Goal: Task Accomplishment & Management: Manage account settings

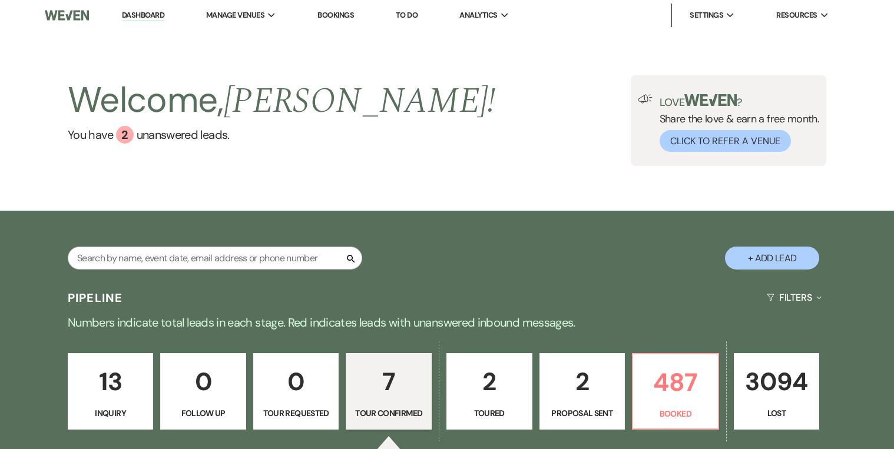
select select "4"
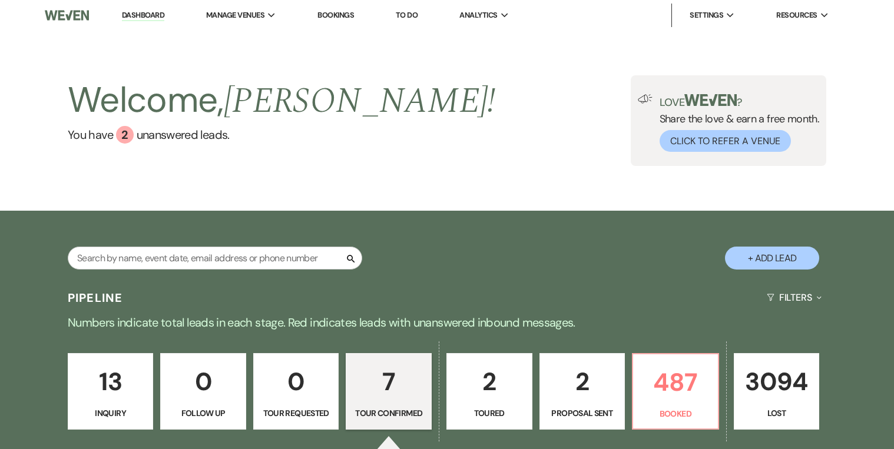
select select "4"
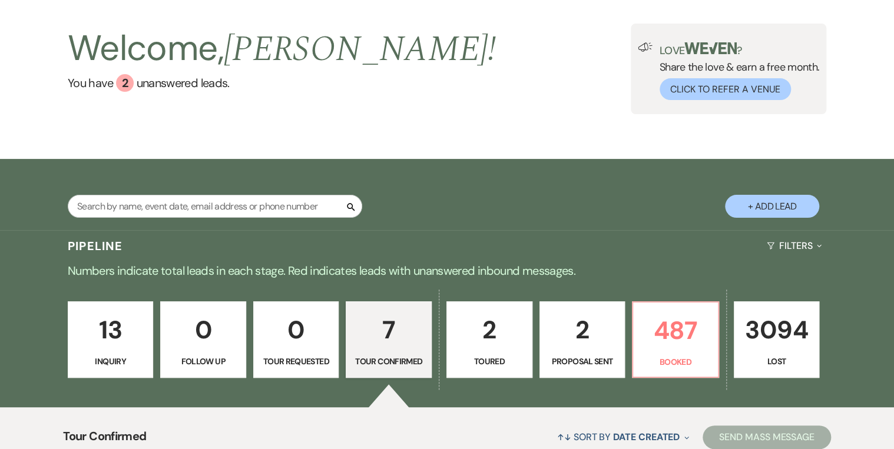
scroll to position [47, 0]
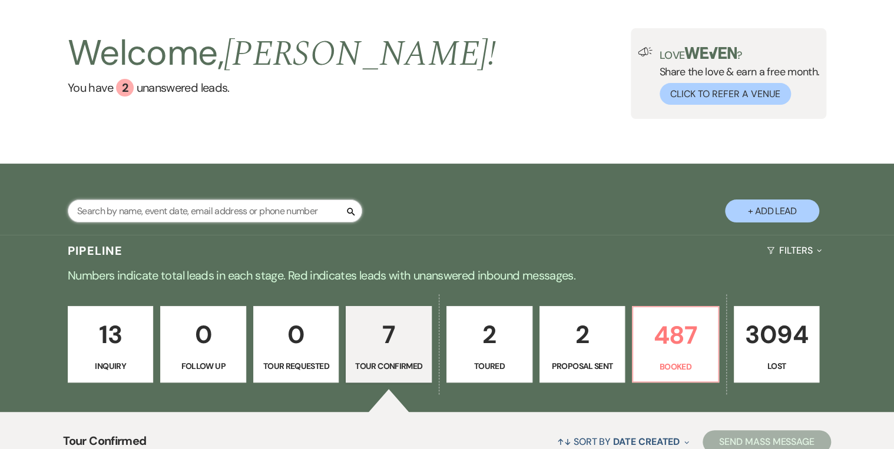
click at [287, 211] on input "text" at bounding box center [215, 211] width 294 height 23
type input "kall"
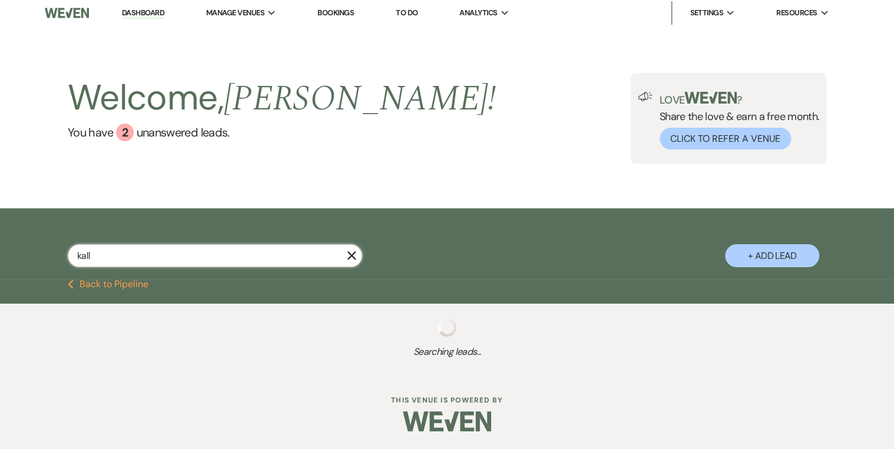
scroll to position [32, 0]
select select "8"
select select "11"
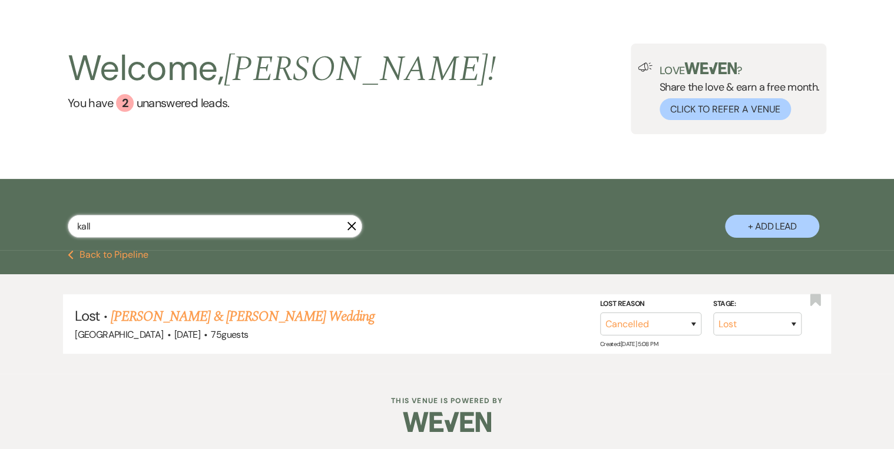
type input "kall"
click at [288, 314] on link "[PERSON_NAME] & [PERSON_NAME] Wedding" at bounding box center [243, 316] width 264 height 21
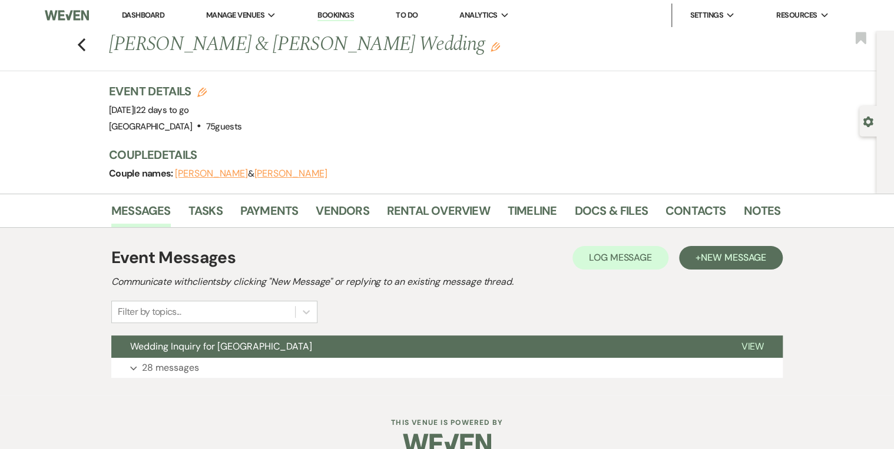
click at [222, 218] on li "Tasks" at bounding box center [214, 213] width 52 height 28
click at [192, 215] on link "Tasks" at bounding box center [205, 214] width 34 height 26
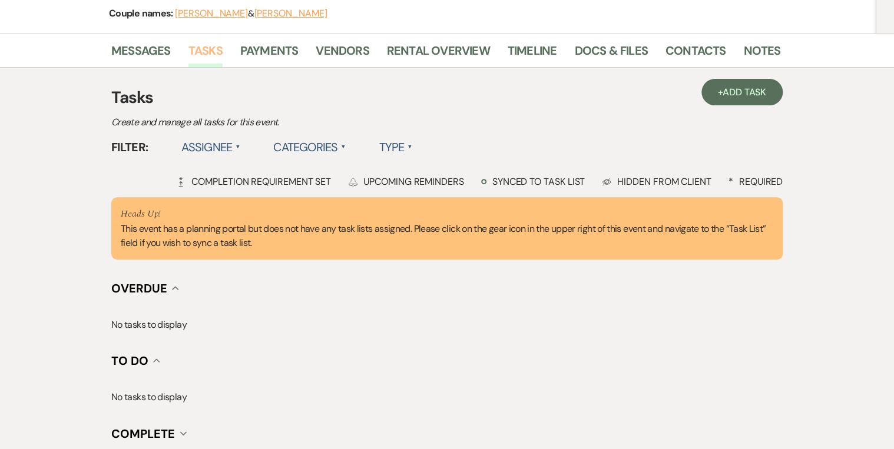
scroll to position [15, 0]
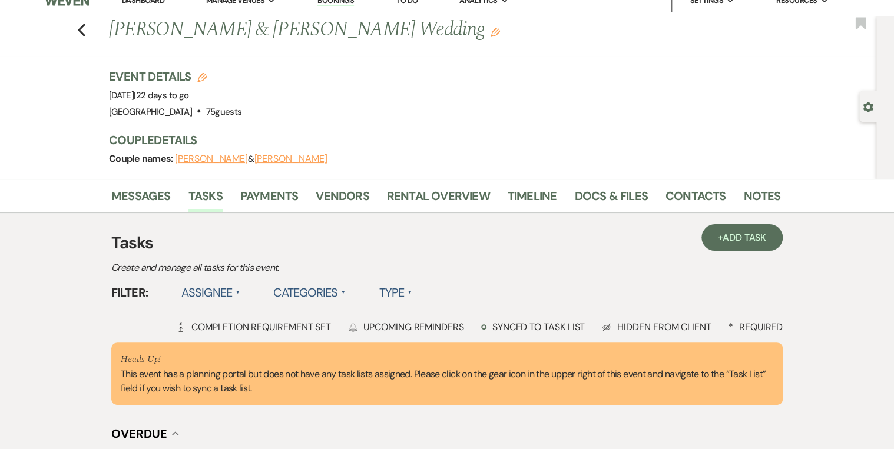
click at [459, 326] on div "Reminder Bell Upcoming Reminders" at bounding box center [406, 327] width 116 height 12
click at [294, 330] on div "Completion Requirement Completion Requirement Set" at bounding box center [253, 327] width 155 height 12
click at [236, 296] on span "▲" at bounding box center [237, 292] width 5 height 9
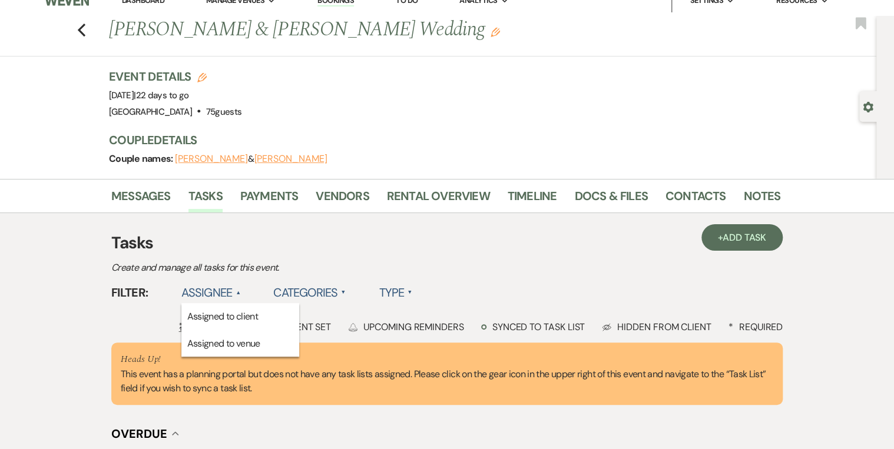
click at [236, 296] on span "▲" at bounding box center [237, 292] width 5 height 9
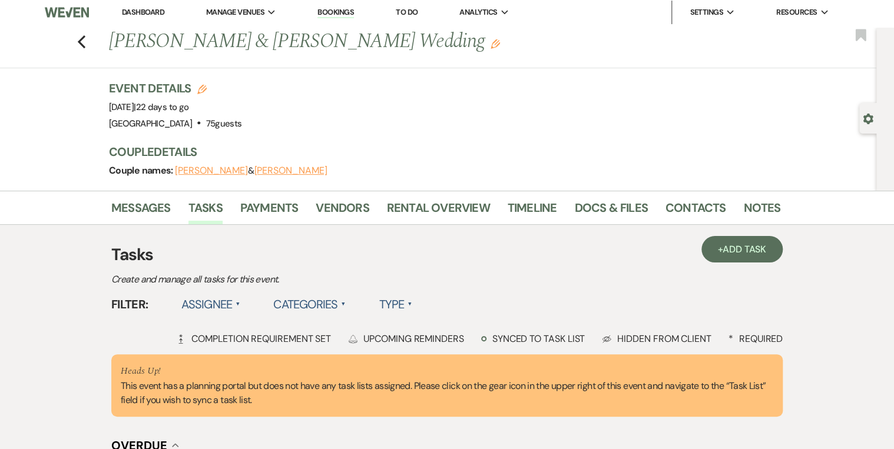
scroll to position [0, 0]
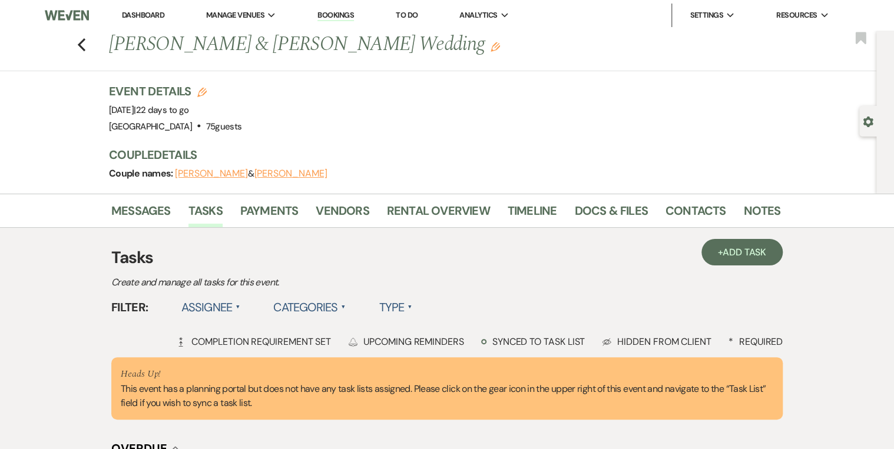
click at [144, 16] on link "Dashboard" at bounding box center [143, 15] width 42 height 10
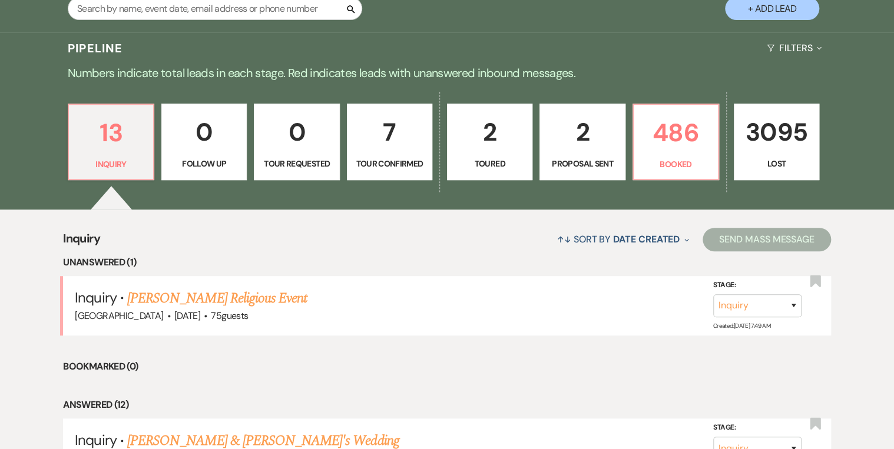
scroll to position [283, 0]
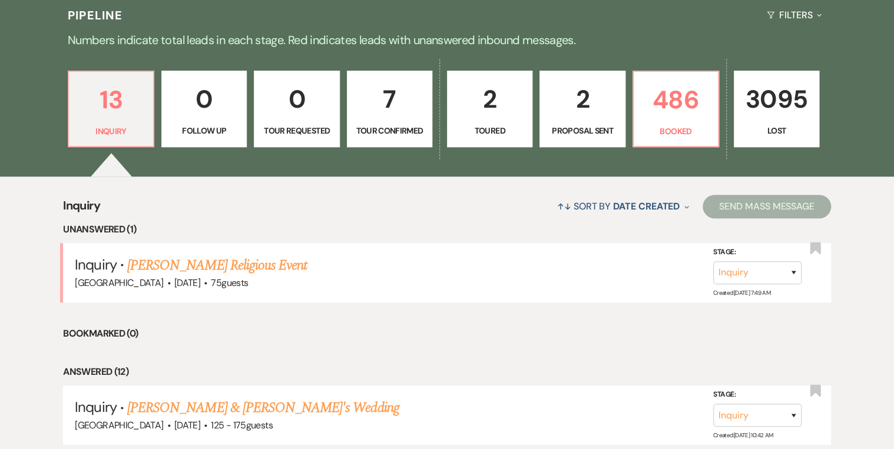
click at [382, 137] on p "Tour Confirmed" at bounding box center [389, 130] width 70 height 13
select select "4"
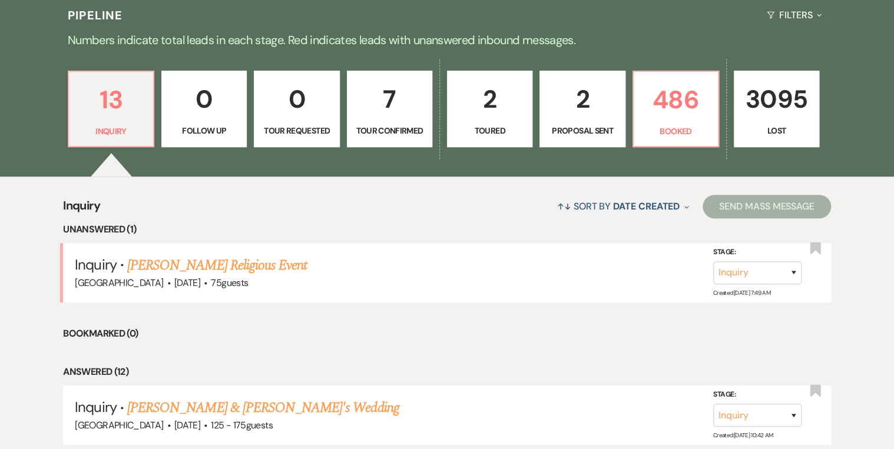
select select "4"
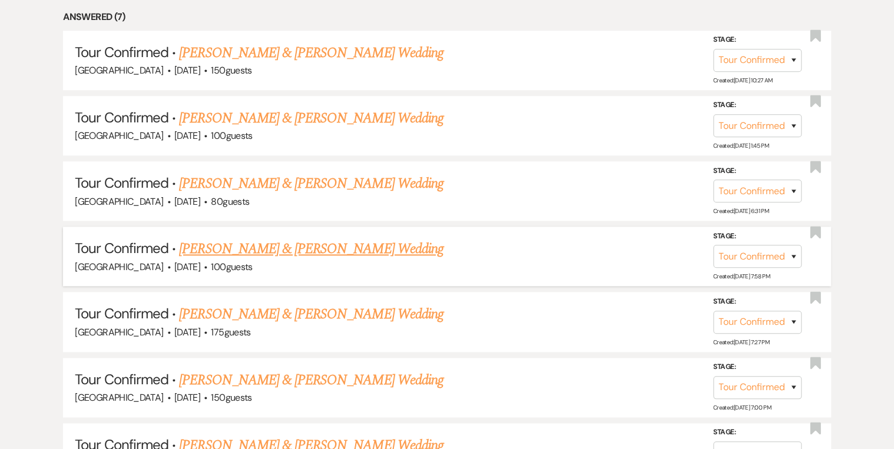
scroll to position [555, 0]
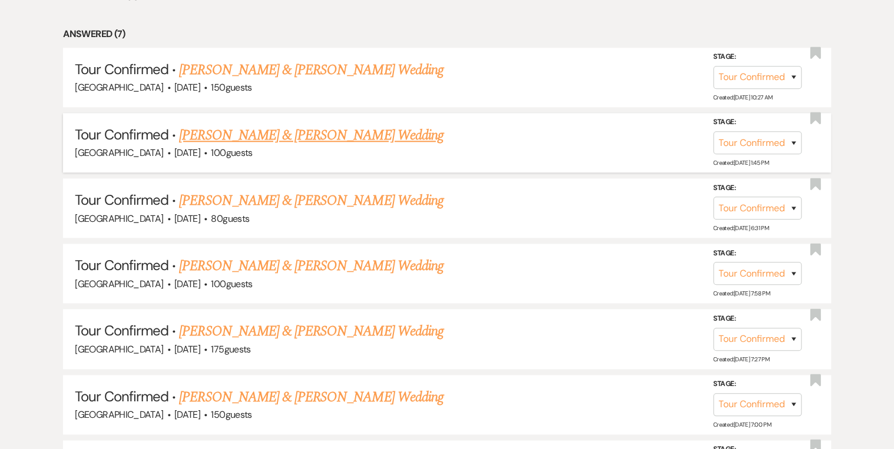
click at [338, 132] on link "[PERSON_NAME] & [PERSON_NAME] Wedding" at bounding box center [311, 135] width 264 height 21
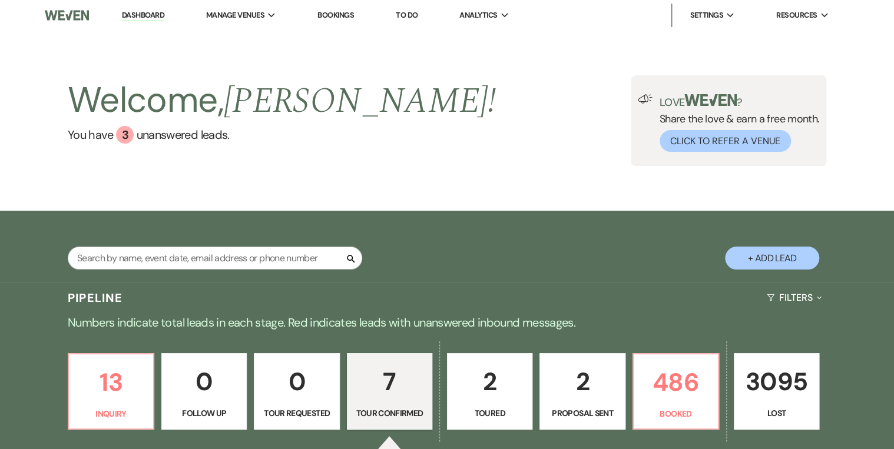
select select "4"
select select "5"
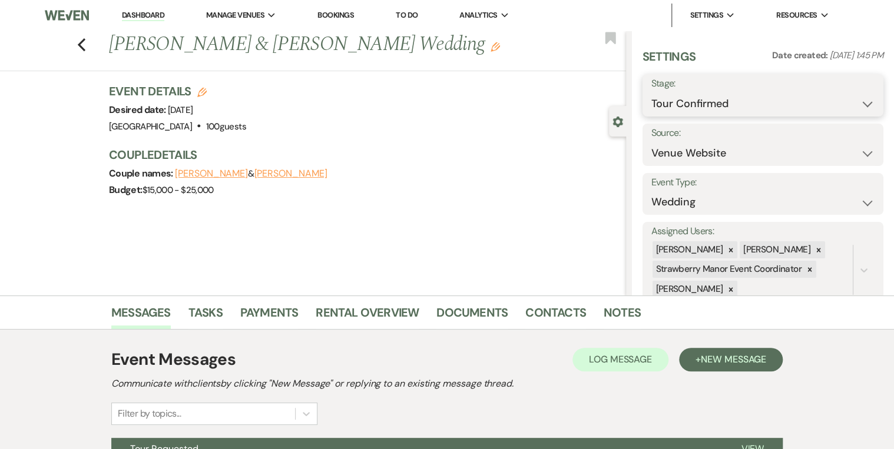
click at [765, 98] on select "Inquiry Follow Up Tour Requested Tour Confirmed Toured Proposal Sent Booked Lost" at bounding box center [762, 103] width 223 height 23
select select "5"
click at [651, 92] on select "Inquiry Follow Up Tour Requested Tour Confirmed Toured Proposal Sent Booked Lost" at bounding box center [762, 103] width 223 height 23
drag, startPoint x: 835, startPoint y: 99, endPoint x: 815, endPoint y: 121, distance: 29.1
click at [835, 100] on button "Save" at bounding box center [858, 96] width 50 height 24
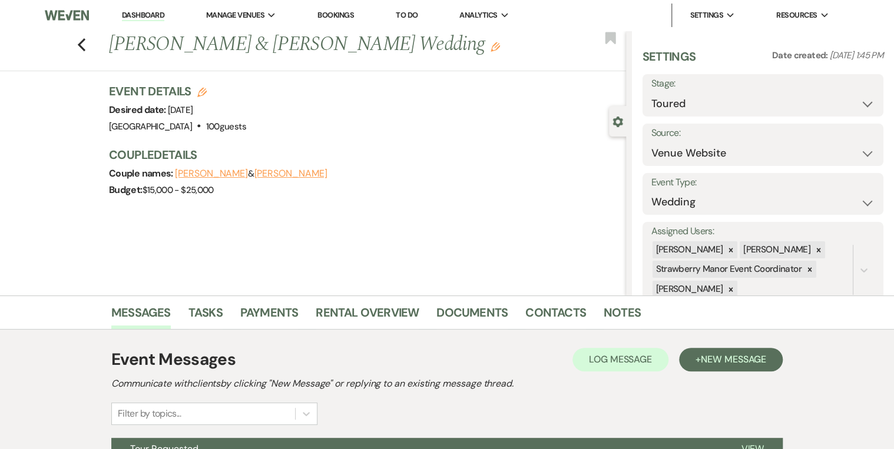
scroll to position [124, 0]
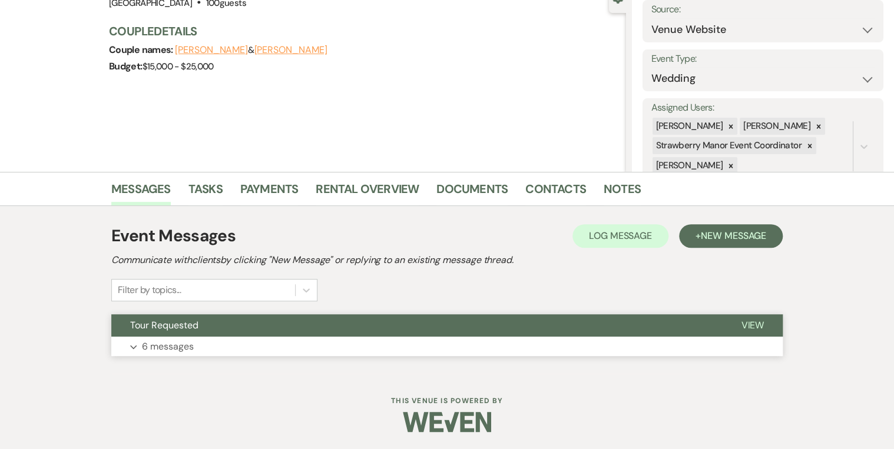
click at [746, 325] on span "View" at bounding box center [752, 325] width 23 height 12
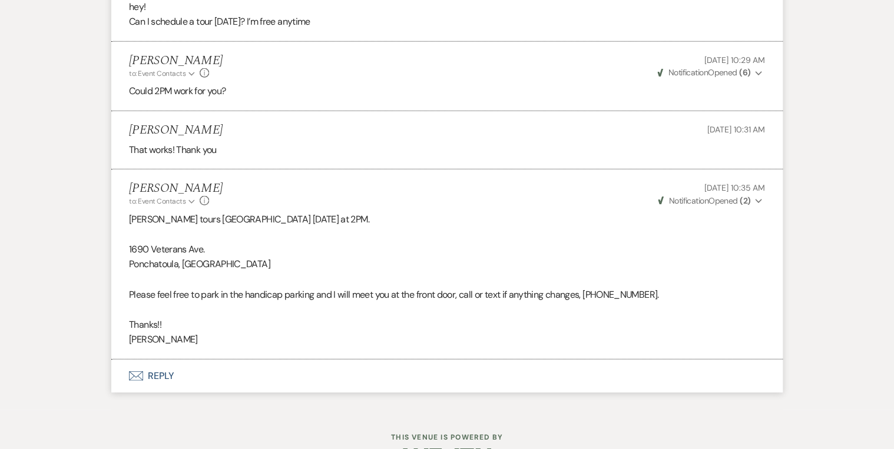
scroll to position [1394, 0]
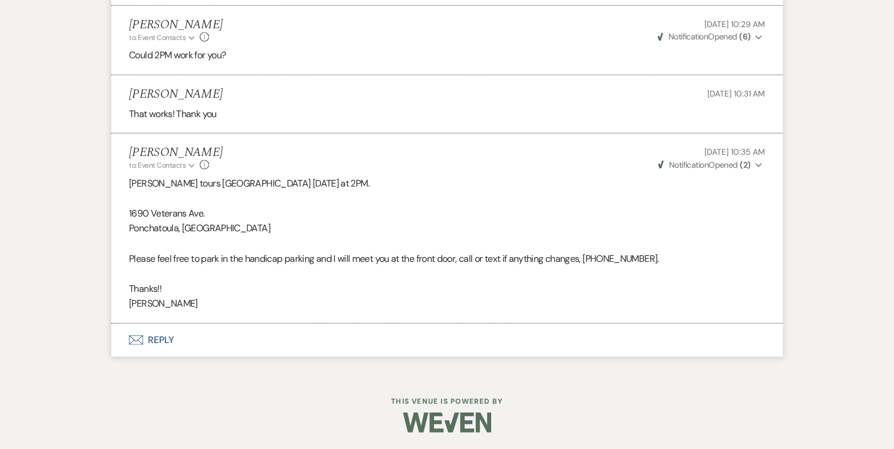
click at [170, 343] on button "Envelope Reply" at bounding box center [446, 340] width 671 height 33
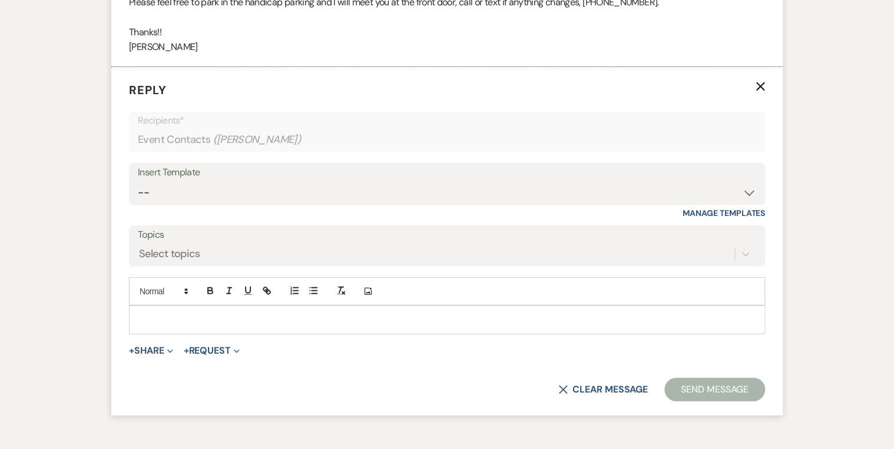
scroll to position [1666, 0]
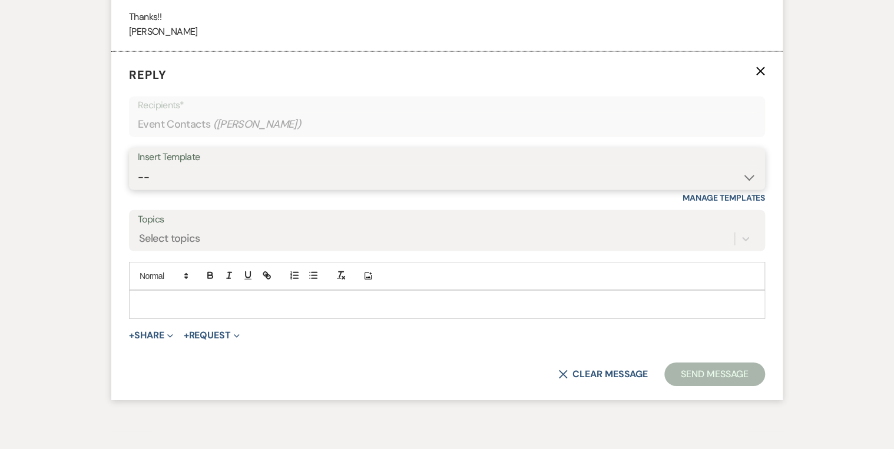
click at [194, 174] on select "-- Weven Planning Portal Introduction (Booked Events) Private Party Inquiry Res…" at bounding box center [447, 177] width 618 height 23
select select "4782"
click at [138, 166] on select "-- Weven Planning Portal Introduction (Booked Events) Private Party Inquiry Res…" at bounding box center [447, 177] width 618 height 23
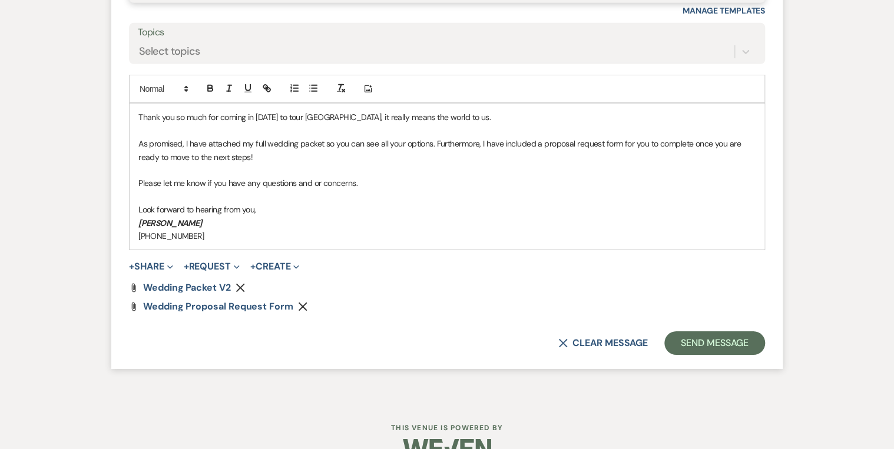
scroll to position [1854, 0]
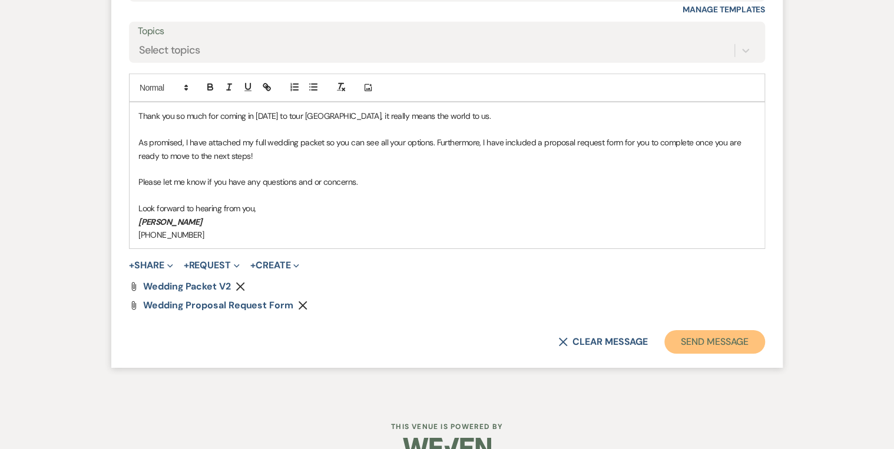
click at [715, 337] on button "Send Message" at bounding box center [714, 342] width 101 height 24
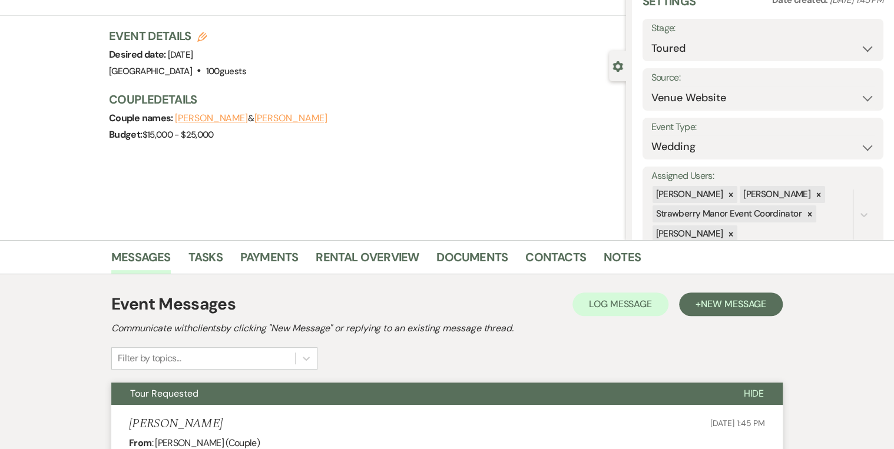
scroll to position [0, 0]
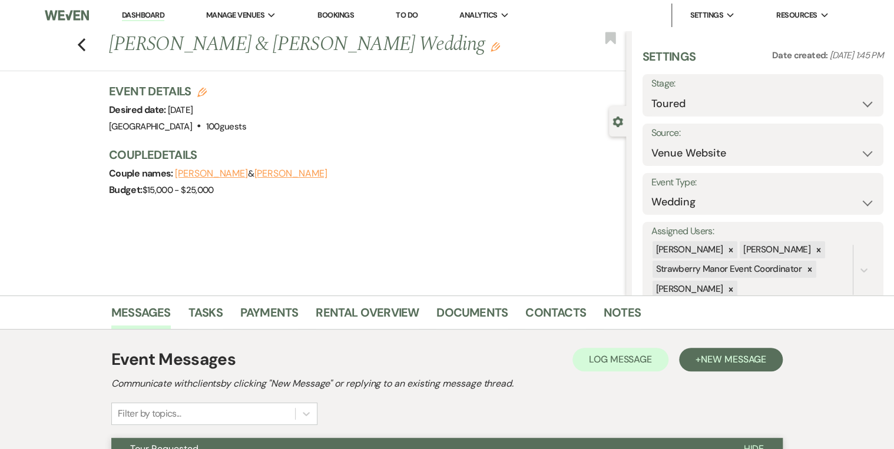
click at [148, 15] on link "Dashboard" at bounding box center [143, 15] width 42 height 11
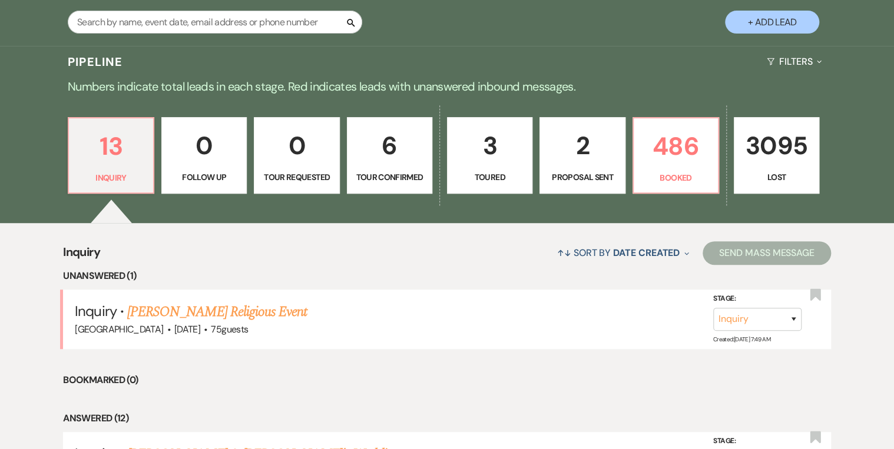
scroll to position [330, 0]
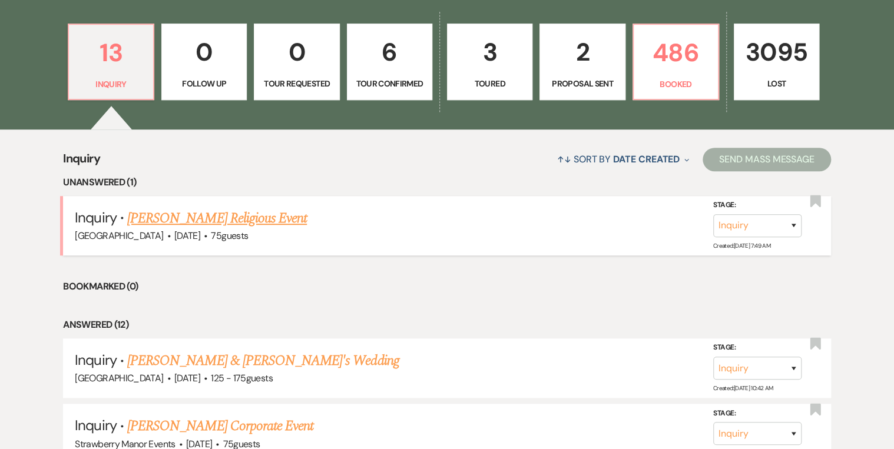
click at [201, 219] on link "[PERSON_NAME] Religious Event" at bounding box center [217, 218] width 180 height 21
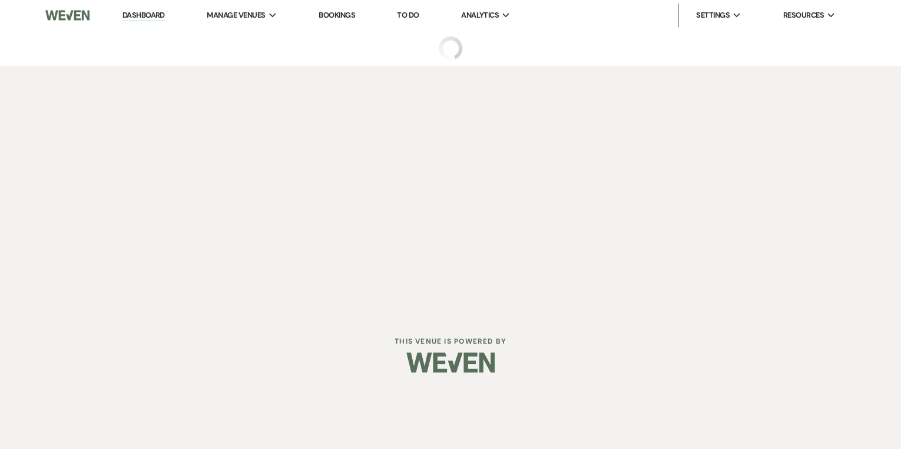
select select "5"
select select "12"
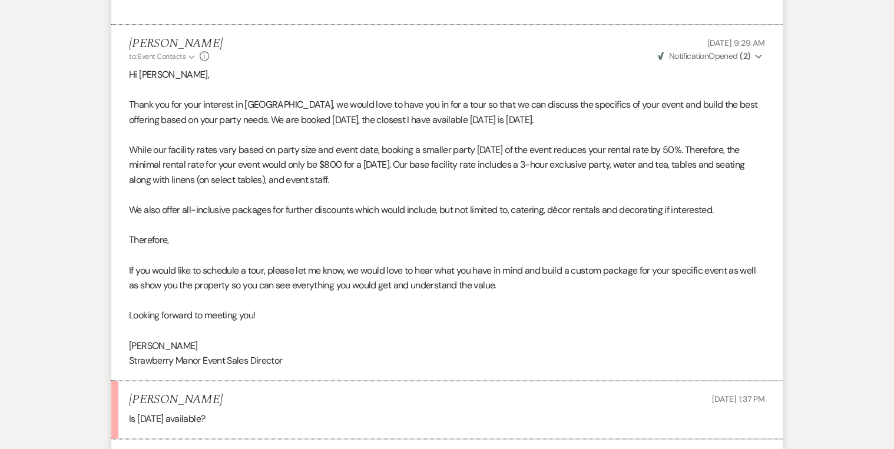
scroll to position [753, 0]
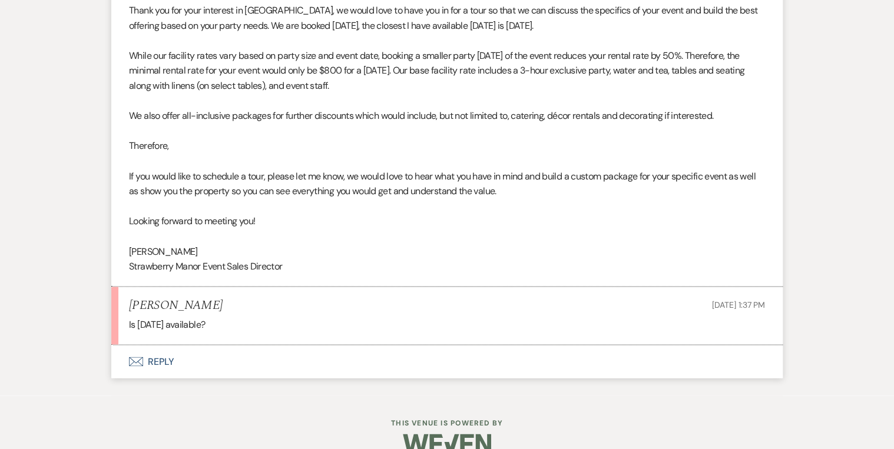
click at [159, 358] on button "Envelope Reply" at bounding box center [446, 361] width 671 height 33
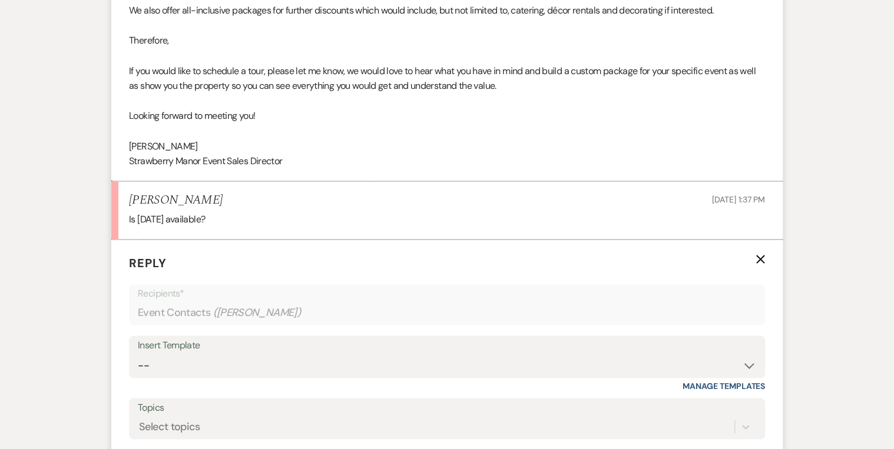
scroll to position [1000, 0]
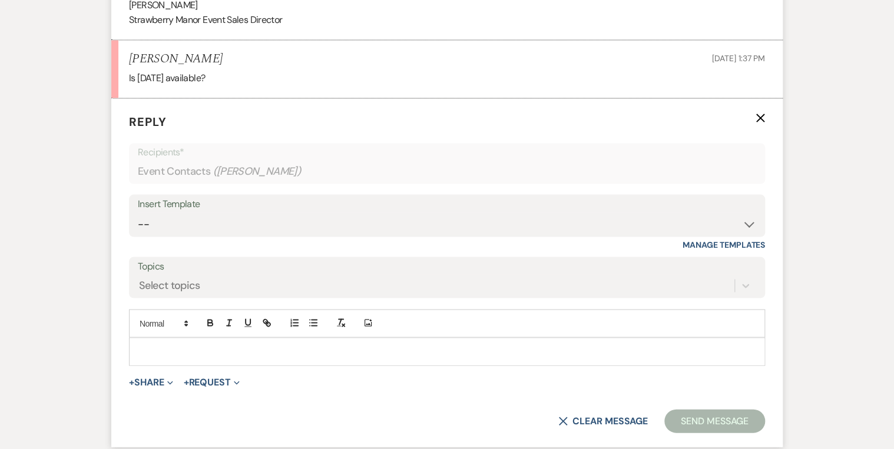
click at [166, 346] on p at bounding box center [446, 351] width 617 height 13
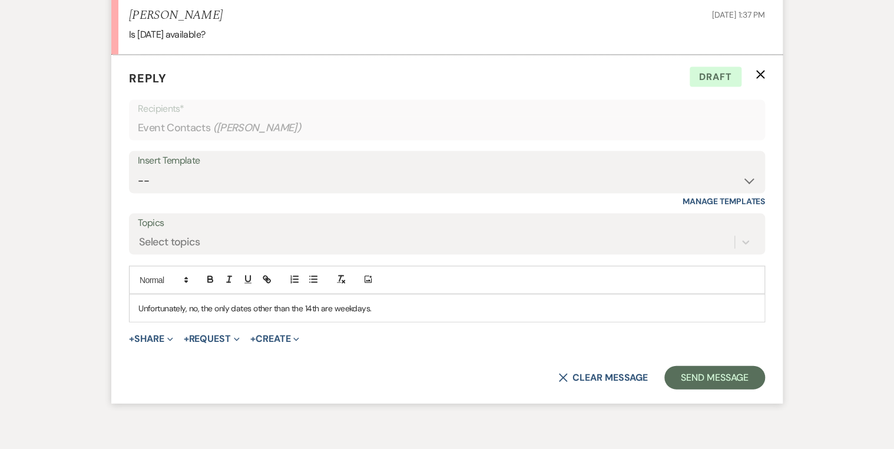
scroll to position [1047, 0]
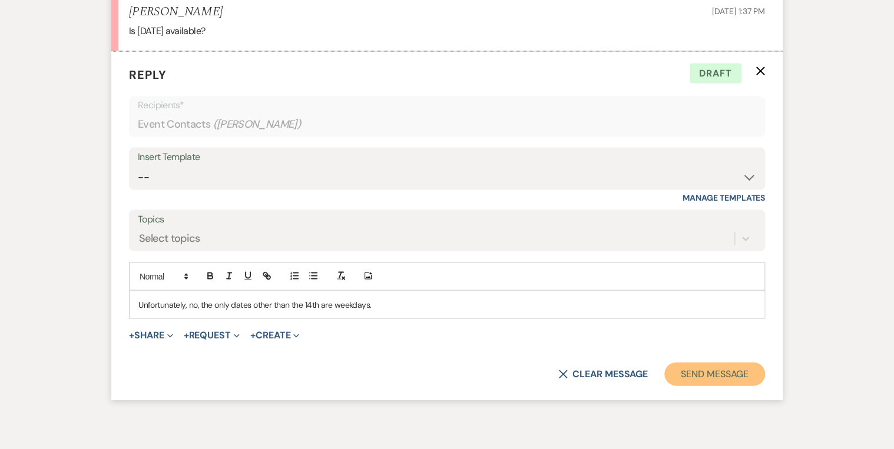
click at [735, 380] on button "Send Message" at bounding box center [714, 374] width 101 height 24
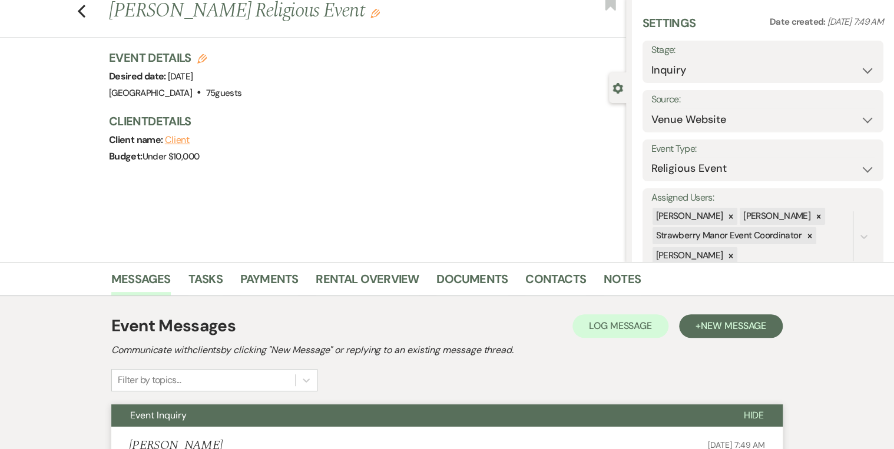
scroll to position [0, 0]
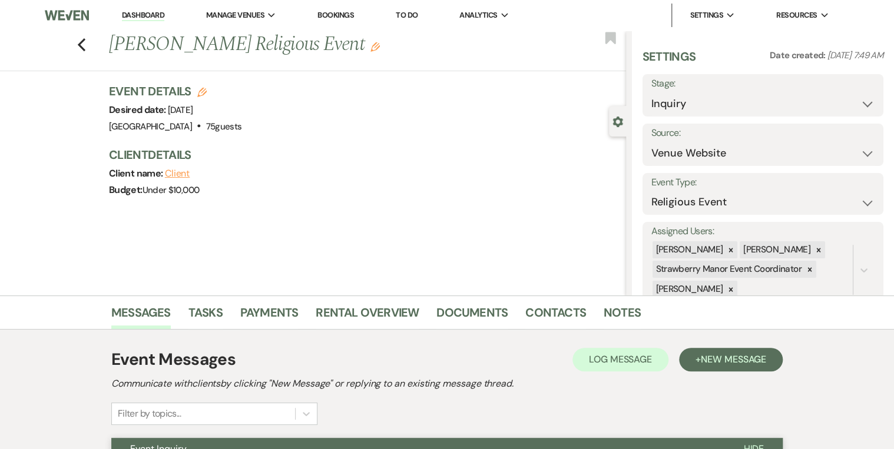
click at [138, 15] on link "Dashboard" at bounding box center [143, 15] width 42 height 11
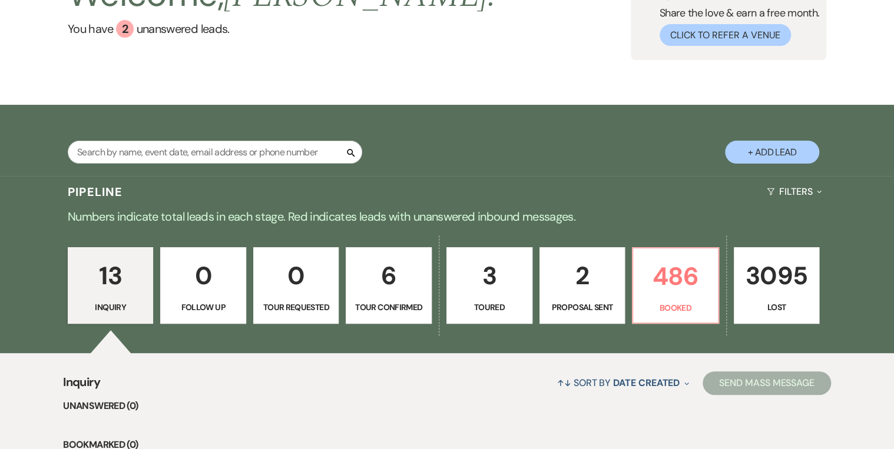
scroll to position [141, 0]
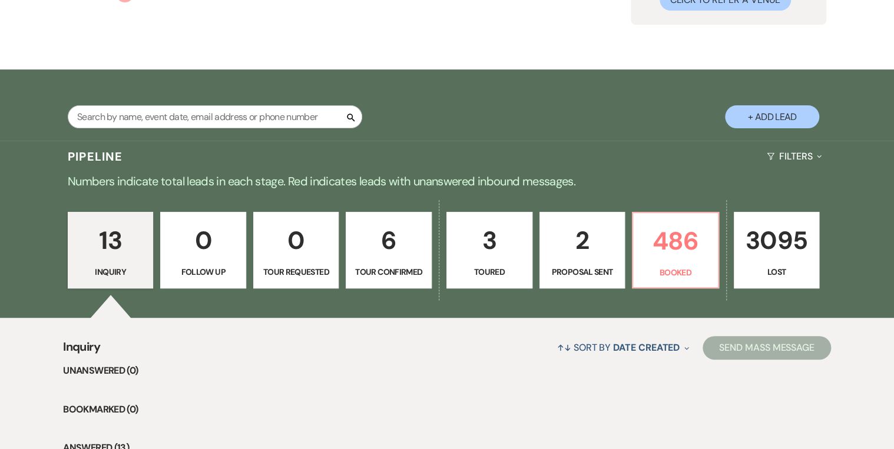
click at [509, 279] on link "3 Toured" at bounding box center [489, 250] width 86 height 77
select select "5"
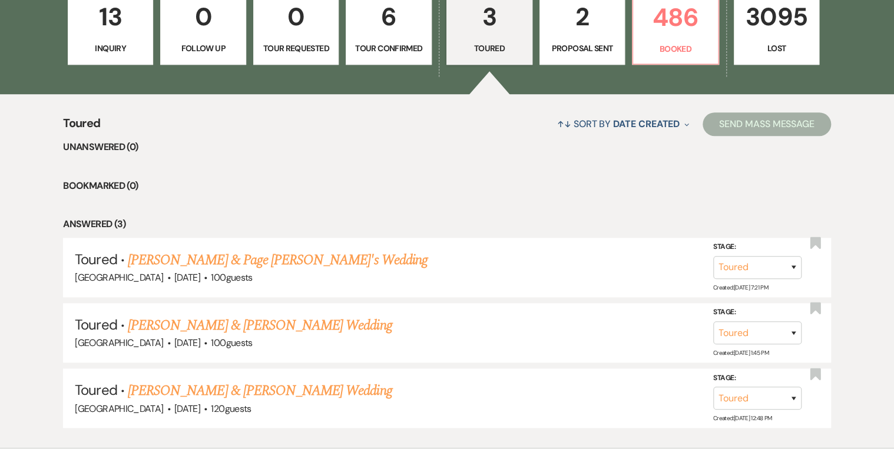
scroll to position [424, 0]
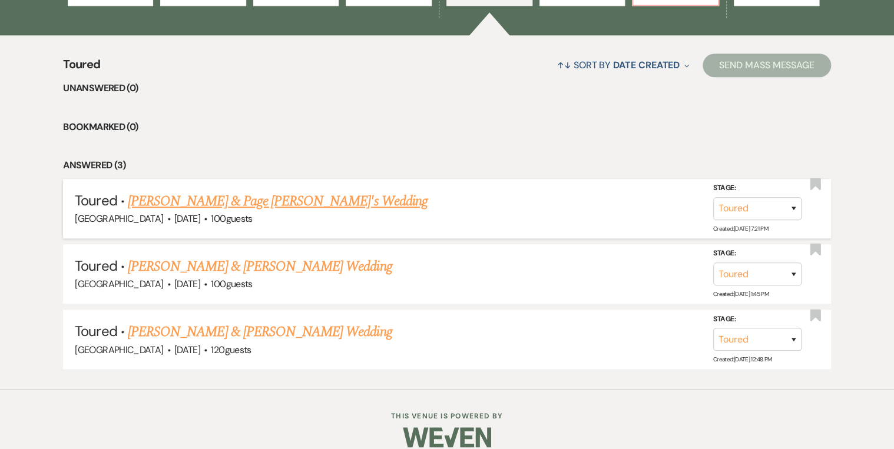
click at [174, 201] on link "[PERSON_NAME] & Page [PERSON_NAME]'s Wedding" at bounding box center [278, 201] width 300 height 21
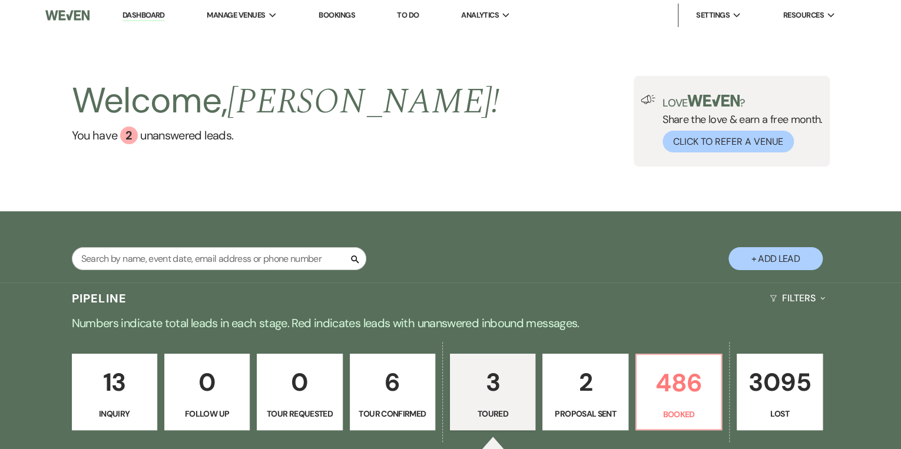
select select "5"
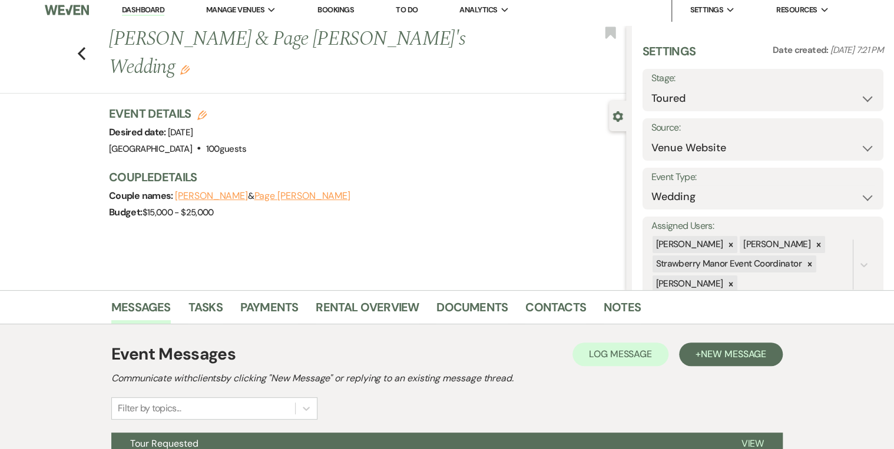
scroll to position [124, 0]
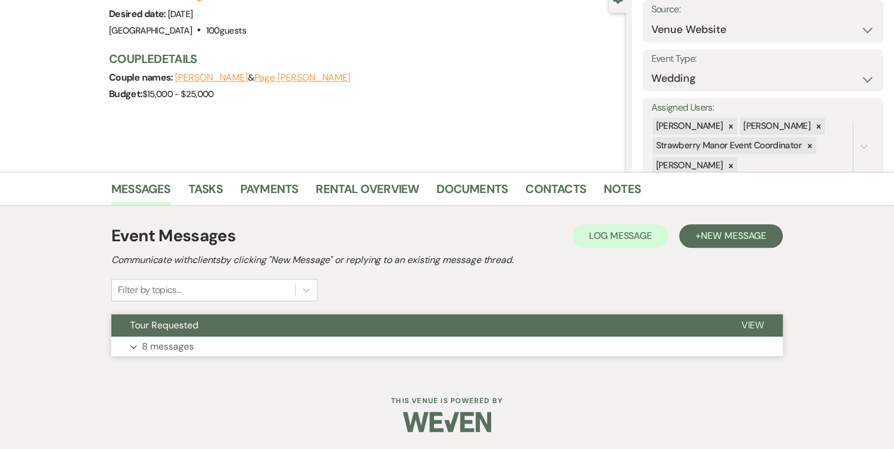
click at [753, 323] on span "View" at bounding box center [752, 325] width 23 height 12
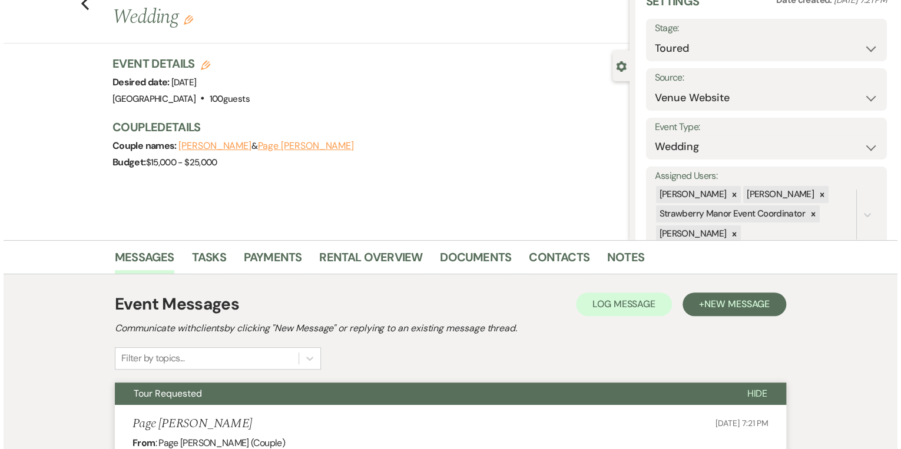
scroll to position [0, 0]
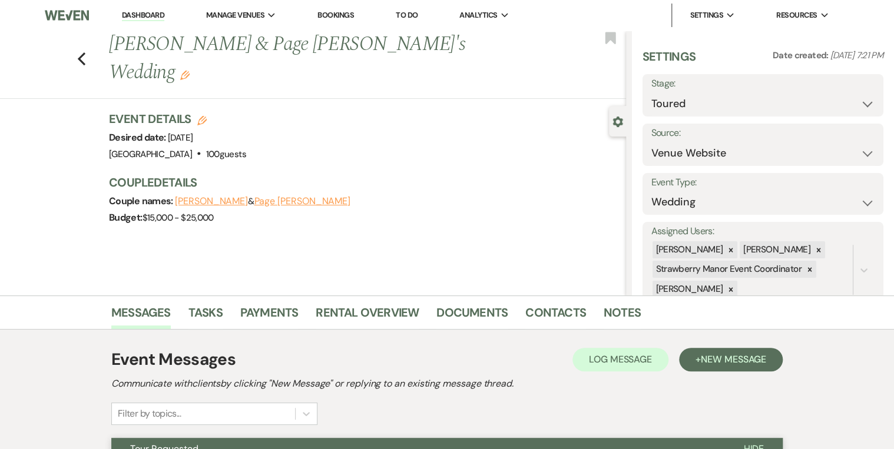
click at [141, 12] on link "Dashboard" at bounding box center [143, 15] width 42 height 11
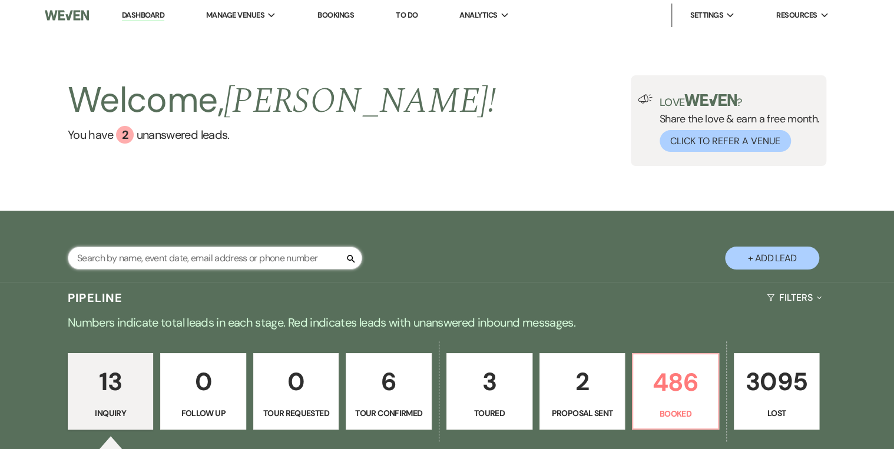
click at [179, 258] on input "text" at bounding box center [215, 258] width 294 height 23
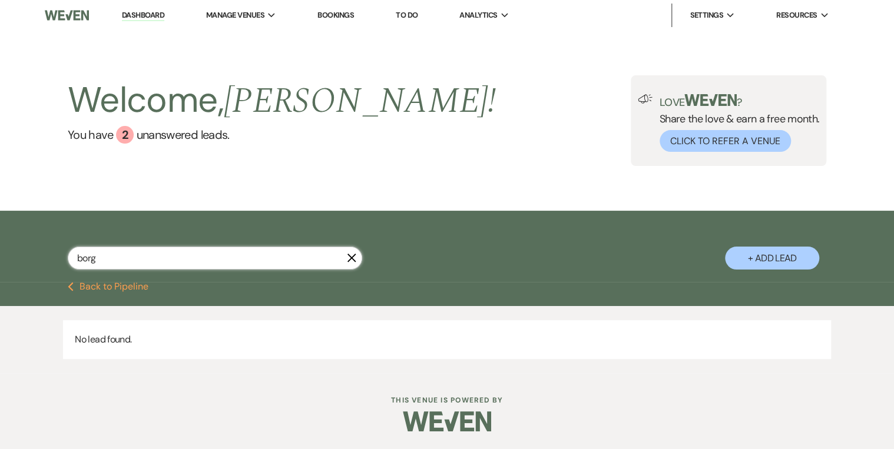
type input "borg"
click at [761, 257] on button "+ Add Lead" at bounding box center [772, 258] width 94 height 23
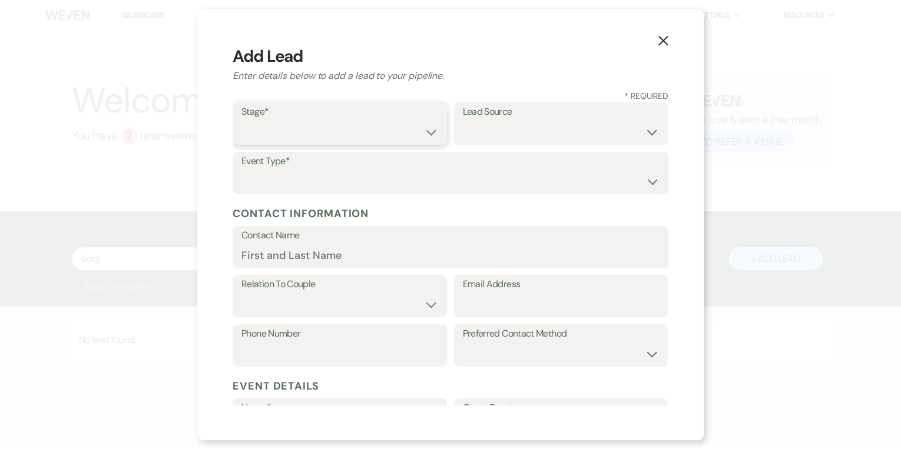
click at [268, 134] on select "Inquiry Follow Up Tour Requested Tour Confirmed Toured Proposal Sent Booked Lost" at bounding box center [339, 132] width 197 height 23
select select "1"
click at [241, 121] on select "Inquiry Follow Up Tour Requested Tour Confirmed Toured Proposal Sent Booked Lost" at bounding box center [339, 132] width 197 height 23
click at [544, 129] on select "Weven Venue Website Instagram Facebook Pinterest Google The Knot Wedding Wire H…" at bounding box center [561, 132] width 197 height 23
select select "4"
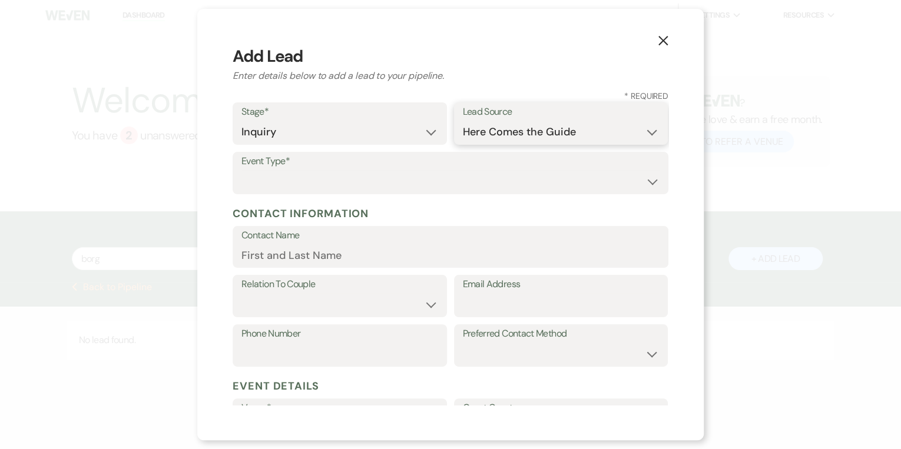
click at [463, 121] on select "Weven Venue Website Instagram Facebook Pinterest Google The Knot Wedding Wire H…" at bounding box center [561, 132] width 197 height 23
click at [246, 181] on select "Wedding Anniversary Party Baby Shower Bachelorette / Bachelor Party Birthday Pa…" at bounding box center [450, 181] width 418 height 23
select select "1"
click at [241, 170] on select "Wedding Anniversary Party Baby Shower Bachelorette / Bachelor Party Birthday Pa…" at bounding box center [450, 181] width 418 height 23
click at [282, 259] on input "Contact Name" at bounding box center [450, 255] width 418 height 23
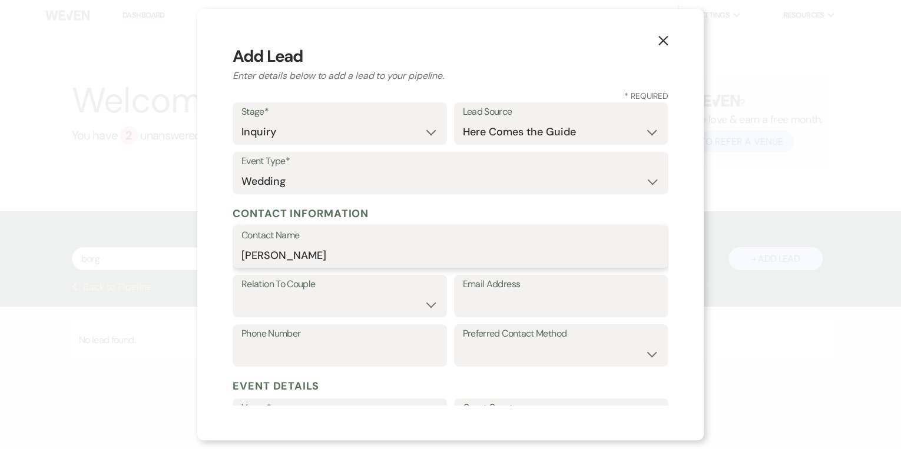
type input "[PERSON_NAME]"
click at [290, 300] on select "Couple Planner Parent of Couple Family Member Friend Other" at bounding box center [339, 304] width 197 height 23
select select "1"
click at [241, 293] on select "Couple Planner Parent of Couple Family Member Friend Other" at bounding box center [339, 304] width 197 height 23
click at [474, 303] on input "Email Address" at bounding box center [561, 304] width 197 height 23
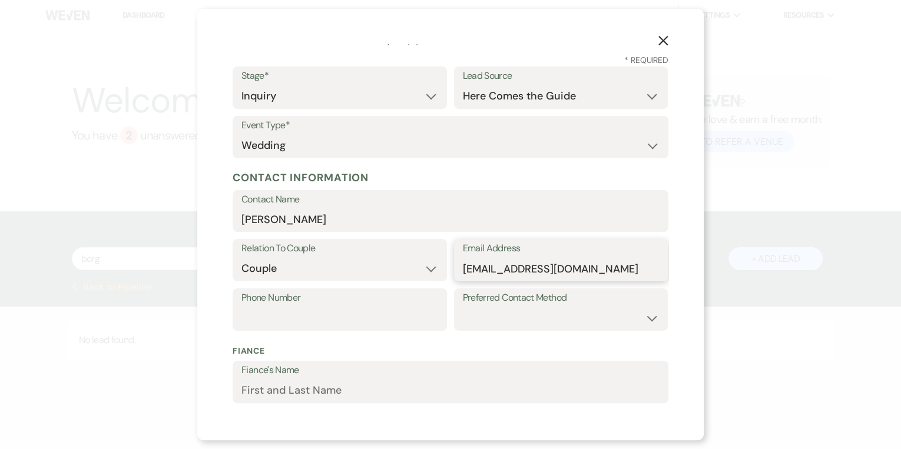
scroll to position [94, 0]
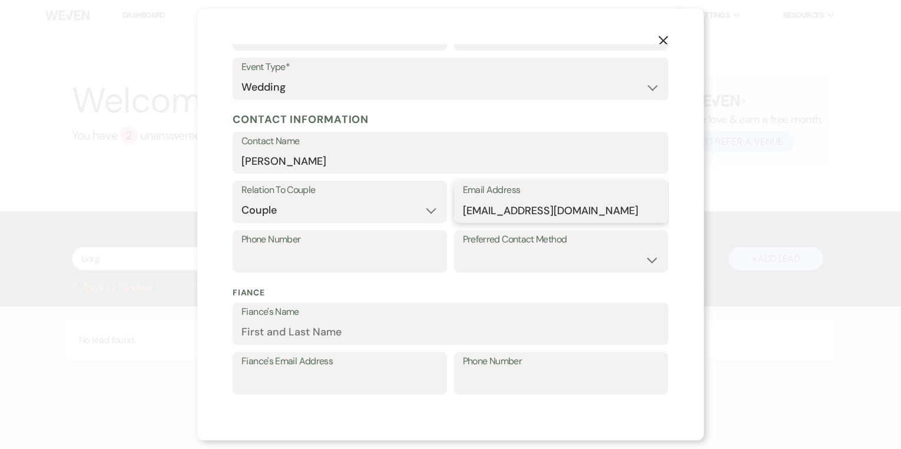
type input "[EMAIL_ADDRESS][DOMAIN_NAME]"
click at [507, 253] on select "Email Phone Text" at bounding box center [561, 259] width 197 height 23
select select "email"
click at [463, 248] on select "Email Phone Text" at bounding box center [561, 259] width 197 height 23
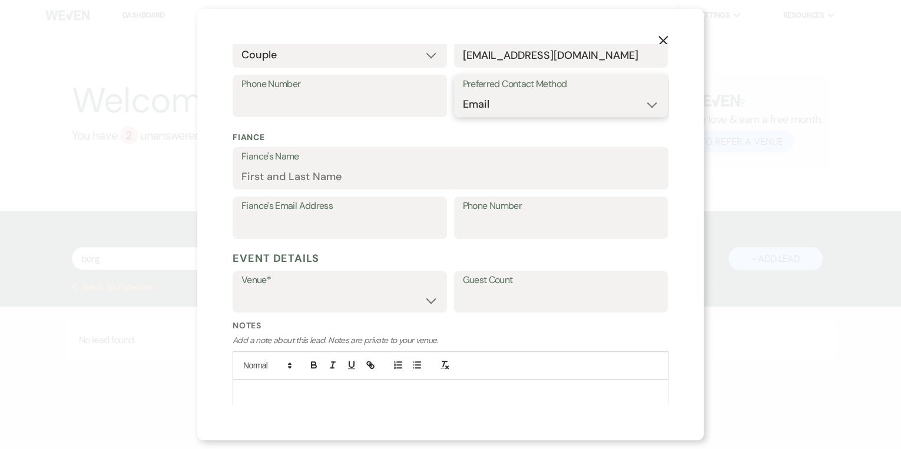
scroll to position [283, 0]
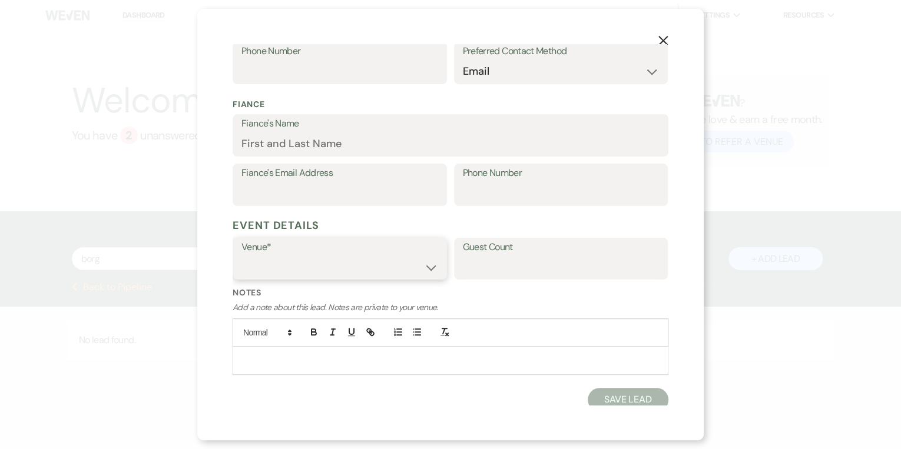
click at [424, 268] on select "[GEOGRAPHIC_DATA] [GEOGRAPHIC_DATA] Events" at bounding box center [339, 266] width 197 height 23
select select "597"
click at [241, 255] on select "[GEOGRAPHIC_DATA] [GEOGRAPHIC_DATA] Events" at bounding box center [339, 266] width 197 height 23
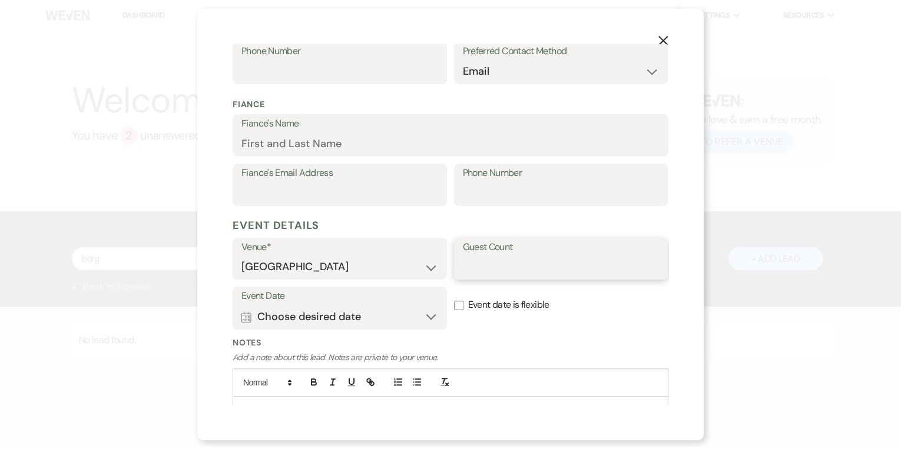
click at [486, 261] on input "Guest Count" at bounding box center [561, 266] width 197 height 23
type input "75-100"
click at [424, 314] on button "Calendar Choose desired date Expand" at bounding box center [339, 317] width 197 height 24
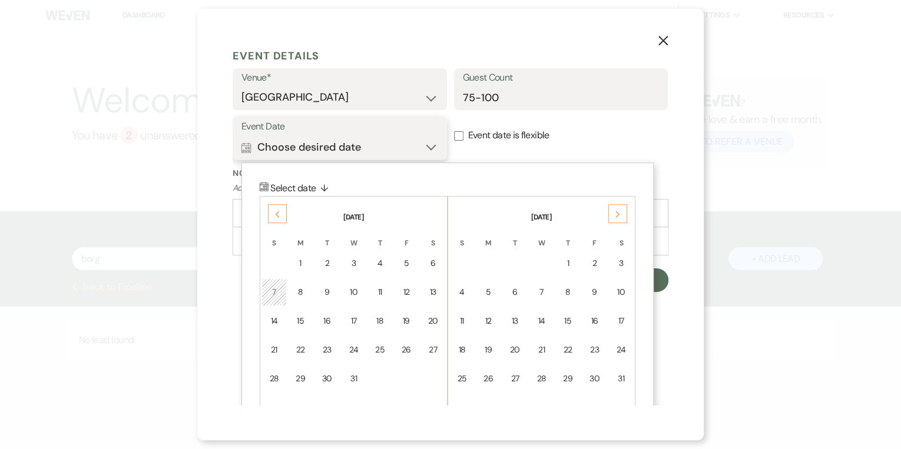
scroll to position [484, 0]
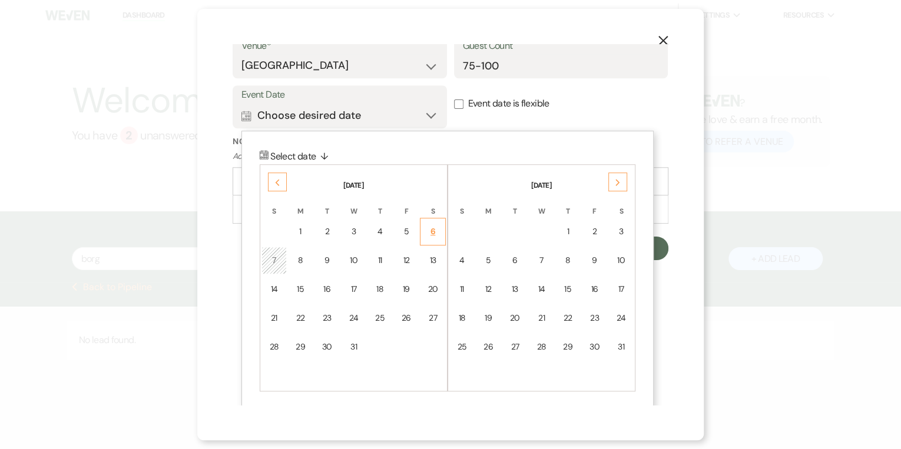
click at [435, 228] on div "6" at bounding box center [432, 231] width 11 height 12
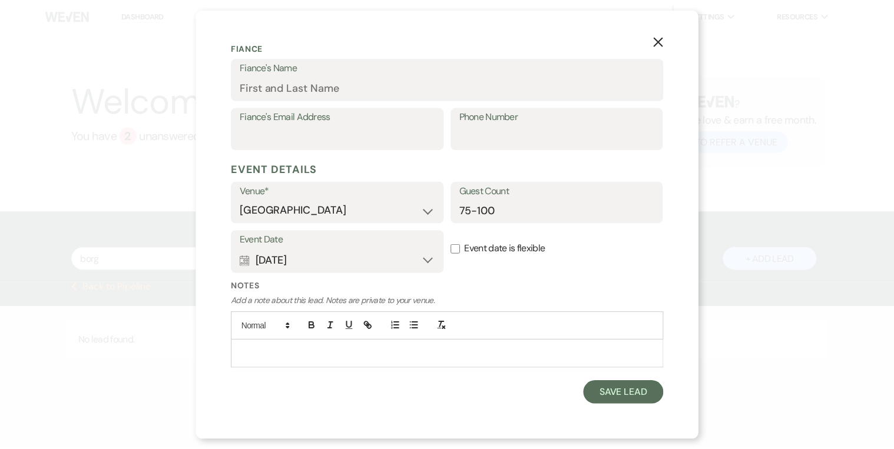
scroll to position [337, 0]
click at [609, 398] on button "Save Lead" at bounding box center [627, 395] width 81 height 24
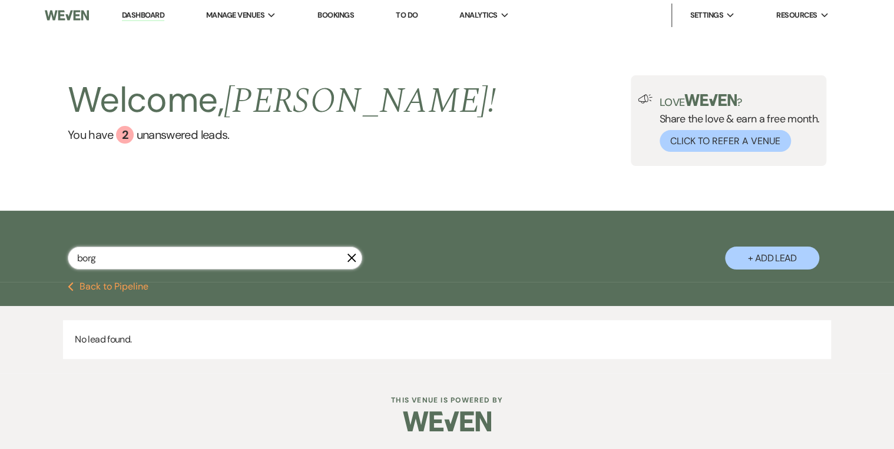
click at [140, 254] on input "borg" at bounding box center [215, 258] width 294 height 23
click at [497, 252] on div "borg X + Add Lead" at bounding box center [447, 248] width 848 height 63
click at [144, 7] on li "Dashboard" at bounding box center [143, 16] width 54 height 24
click at [144, 13] on link "Dashboard" at bounding box center [143, 15] width 42 height 11
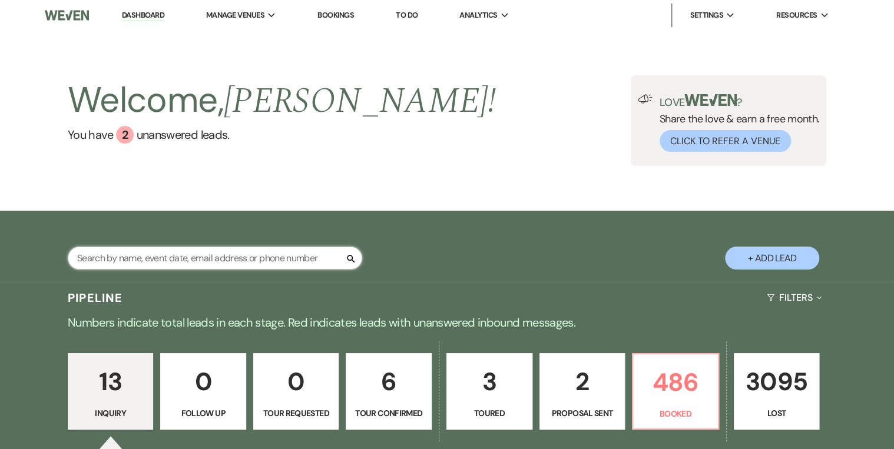
click at [130, 257] on input "text" at bounding box center [215, 258] width 294 height 23
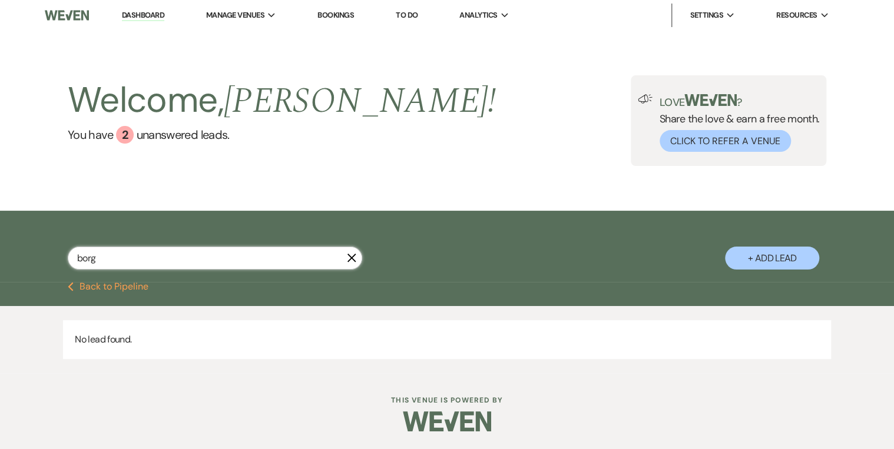
type input "borg"
click at [158, 2] on nav "Dashboard Manage Venues Expand [GEOGRAPHIC_DATA] [GEOGRAPHIC_DATA] Events Booki…" at bounding box center [447, 15] width 894 height 31
drag, startPoint x: 158, startPoint y: 2, endPoint x: 149, endPoint y: 9, distance: 10.9
click at [149, 9] on li "Dashboard" at bounding box center [143, 16] width 54 height 24
click at [141, 14] on link "Dashboard" at bounding box center [143, 15] width 42 height 11
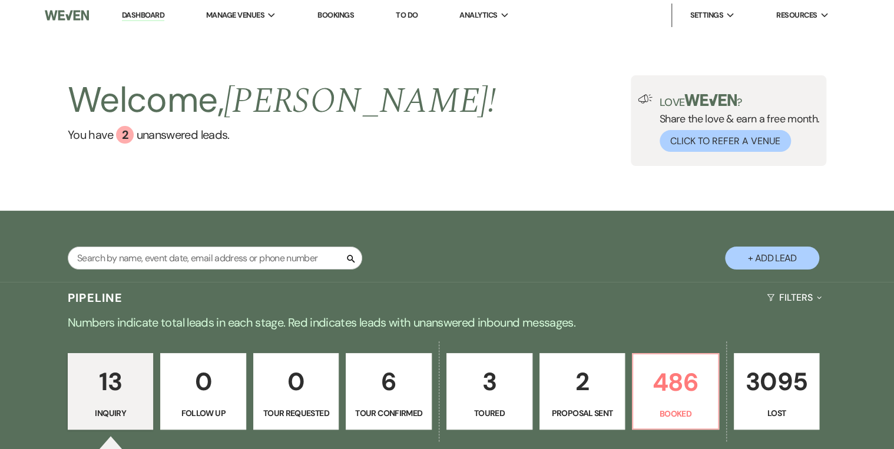
click at [426, 121] on div "Welcome, [PERSON_NAME] ! You have 2 unanswered lead s . Love ? Share the love &…" at bounding box center [447, 120] width 848 height 91
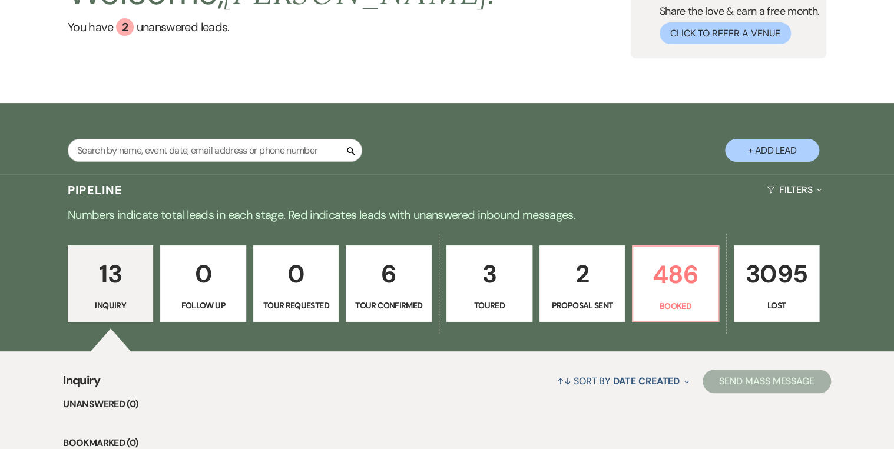
scroll to position [188, 0]
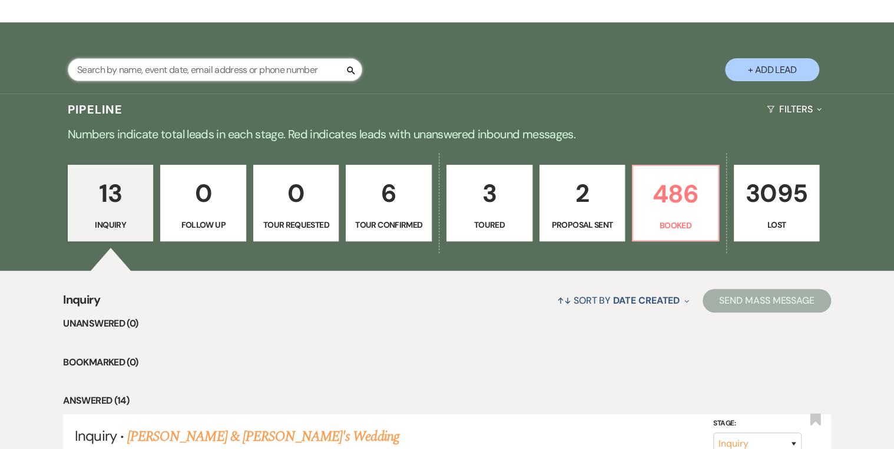
click at [159, 73] on input "text" at bounding box center [215, 69] width 294 height 23
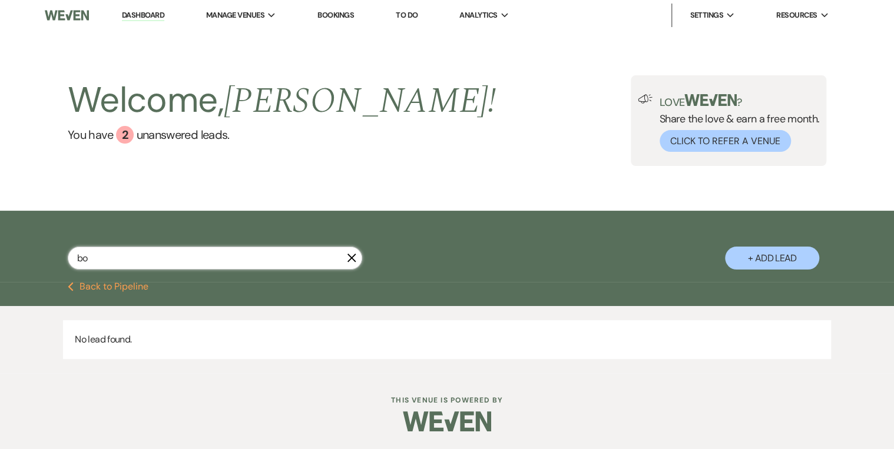
type input "b"
type input "[PERSON_NAME]"
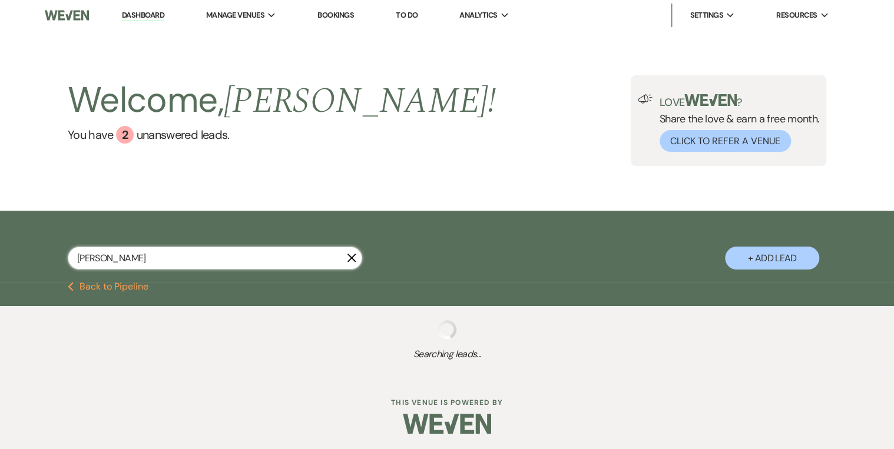
select select "8"
select select "10"
select select "8"
select select "5"
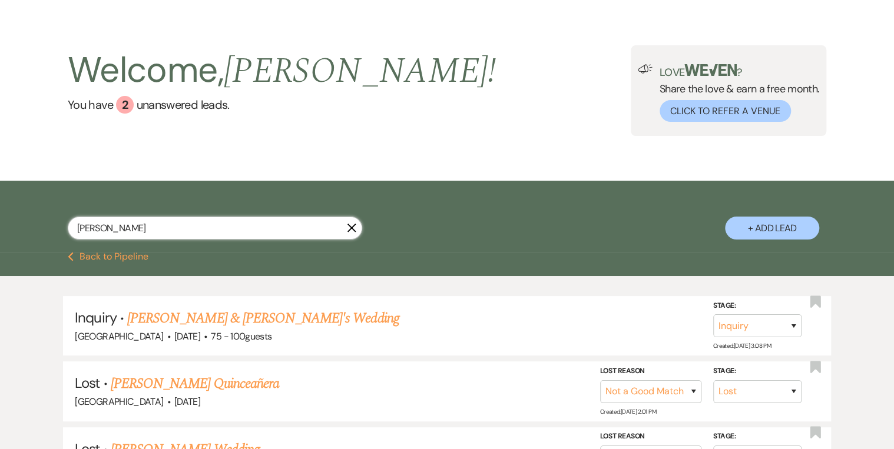
scroll to position [47, 0]
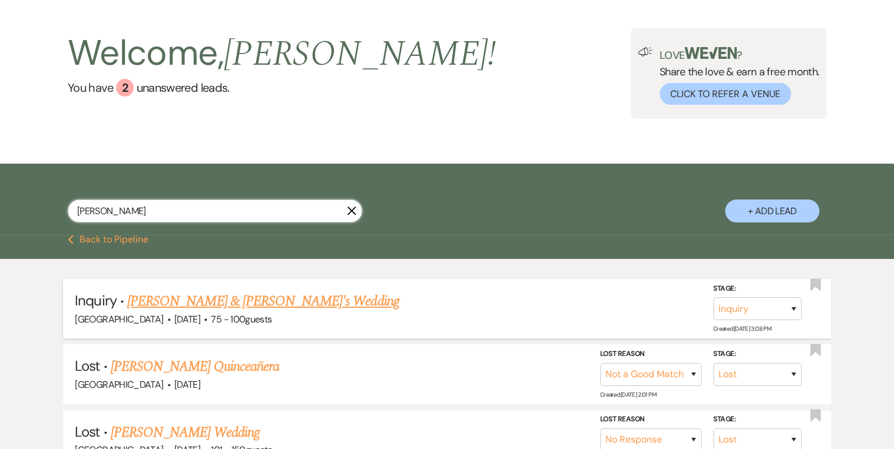
type input "[PERSON_NAME]"
click at [245, 299] on link "[PERSON_NAME] & [PERSON_NAME]'s Wedding" at bounding box center [263, 301] width 272 height 21
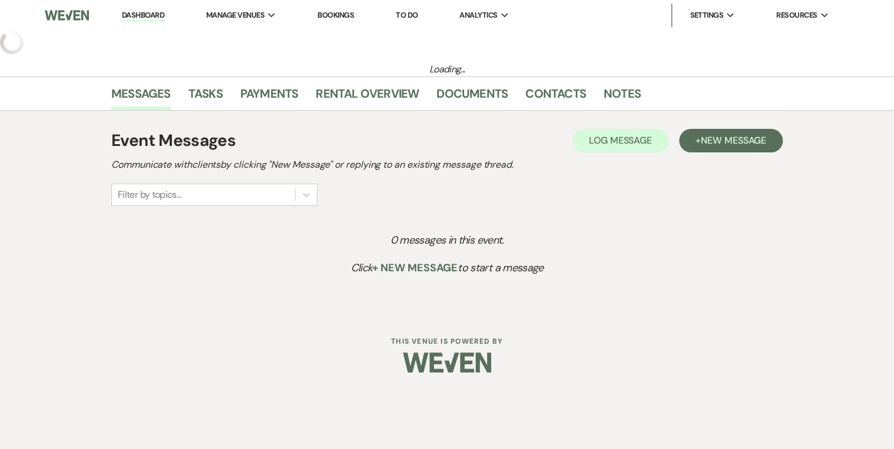
select select "4"
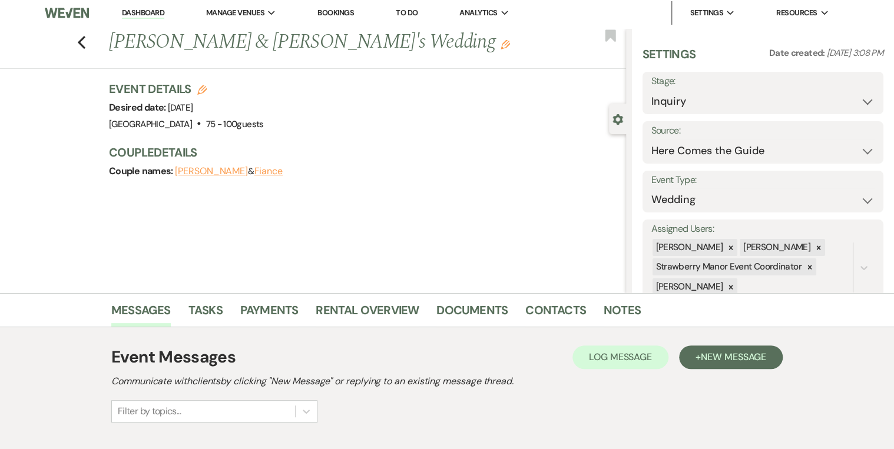
scroll to position [160, 0]
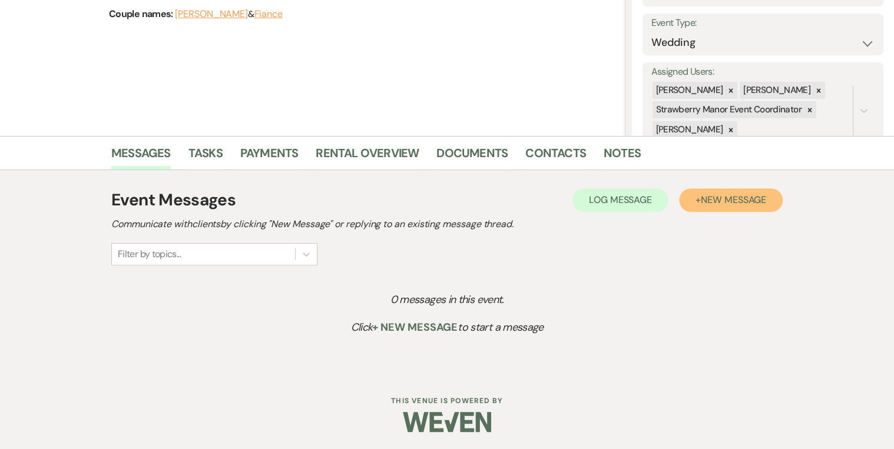
drag, startPoint x: 748, startPoint y: 198, endPoint x: 729, endPoint y: 198, distance: 19.4
click at [748, 198] on span "New Message" at bounding box center [733, 200] width 65 height 12
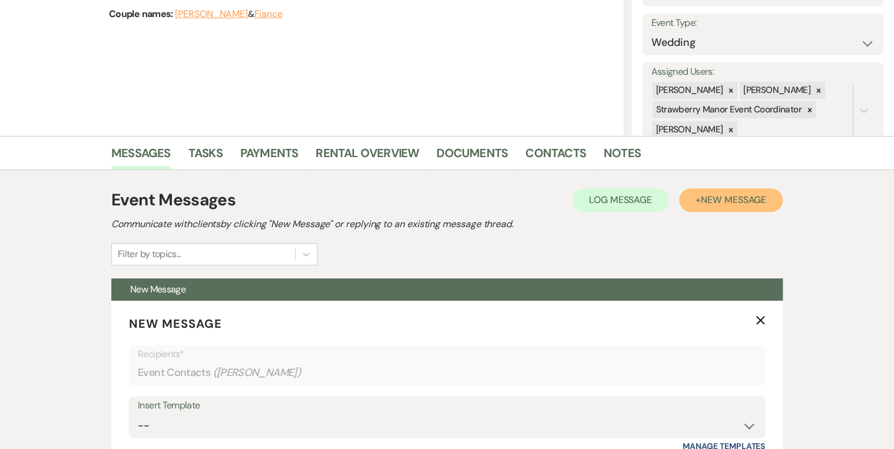
scroll to position [395, 0]
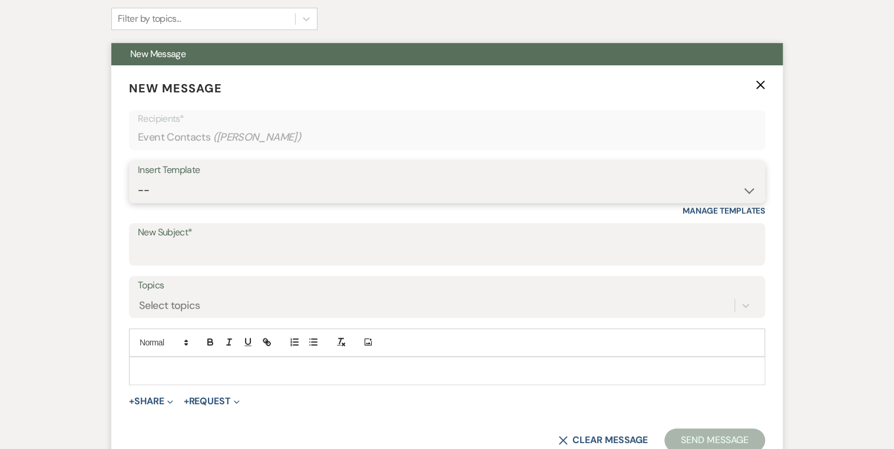
click at [159, 193] on select "-- Weven Planning Portal Introduction (Booked Events) Private Party Inquiry Res…" at bounding box center [447, 190] width 618 height 23
select select "5376"
click at [138, 179] on select "-- Weven Planning Portal Introduction (Booked Events) Private Party Inquiry Res…" at bounding box center [447, 190] width 618 height 23
type input "Wedding Inquiry for [GEOGRAPHIC_DATA]"
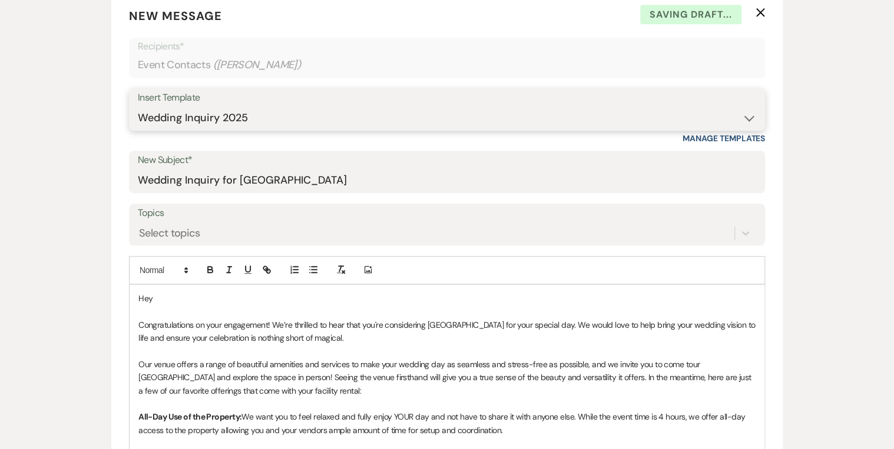
scroll to position [518, 0]
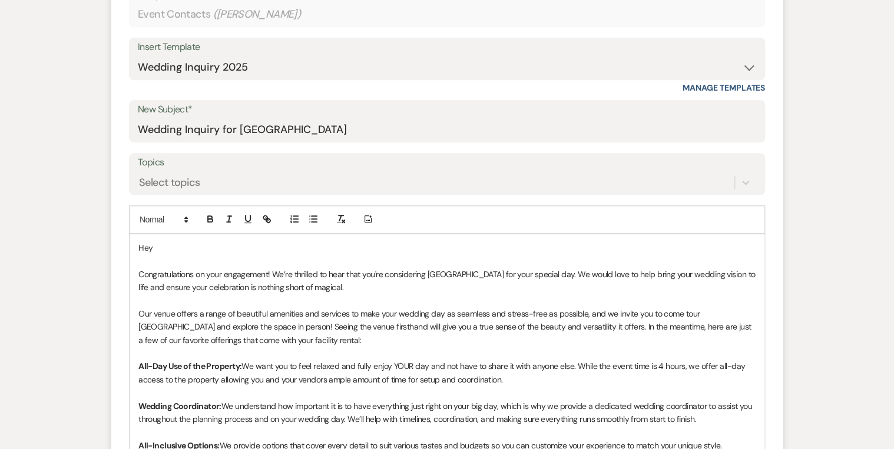
click at [177, 243] on p "Hey" at bounding box center [446, 247] width 617 height 13
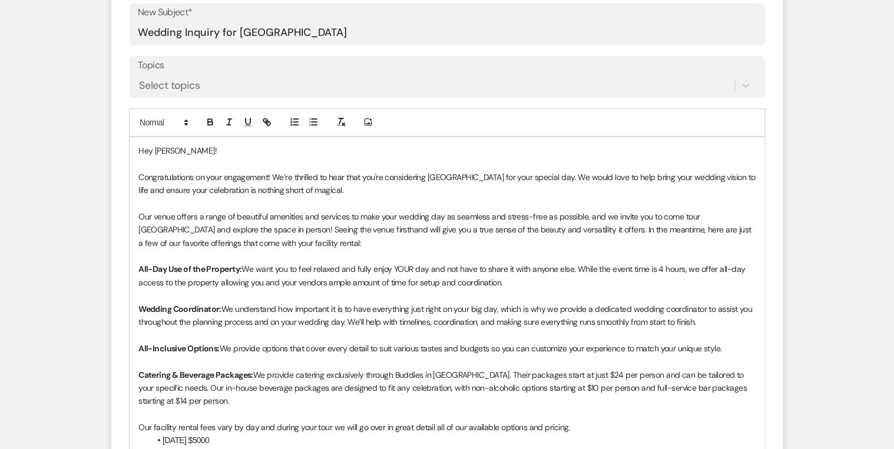
scroll to position [565, 0]
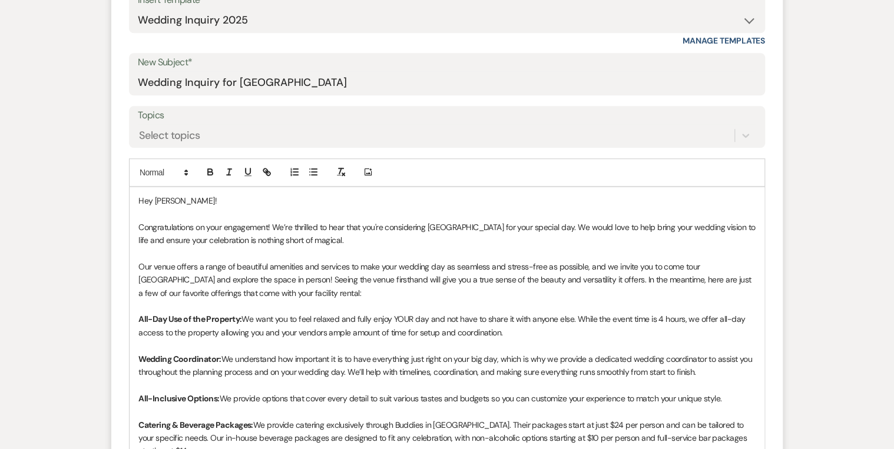
click at [350, 240] on p "Congratulations on your engagement! We’re thrilled to hear that you're consider…" at bounding box center [446, 234] width 617 height 26
click at [553, 235] on p "Congratulations on your engagement! We’re thrilled to hear that you're consider…" at bounding box center [446, 234] width 617 height 26
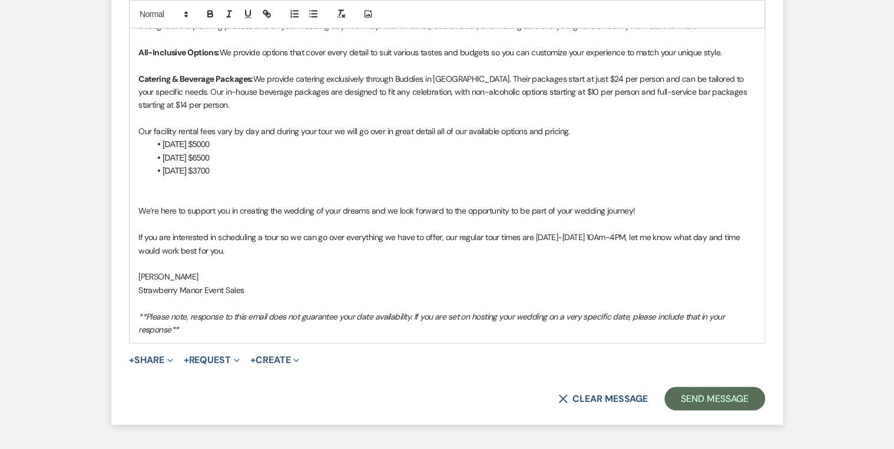
scroll to position [989, 0]
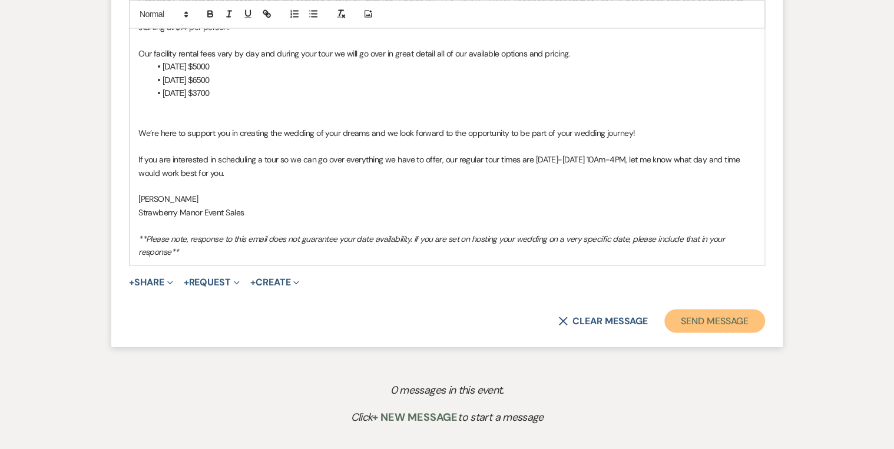
click at [674, 320] on button "Send Message" at bounding box center [714, 321] width 101 height 24
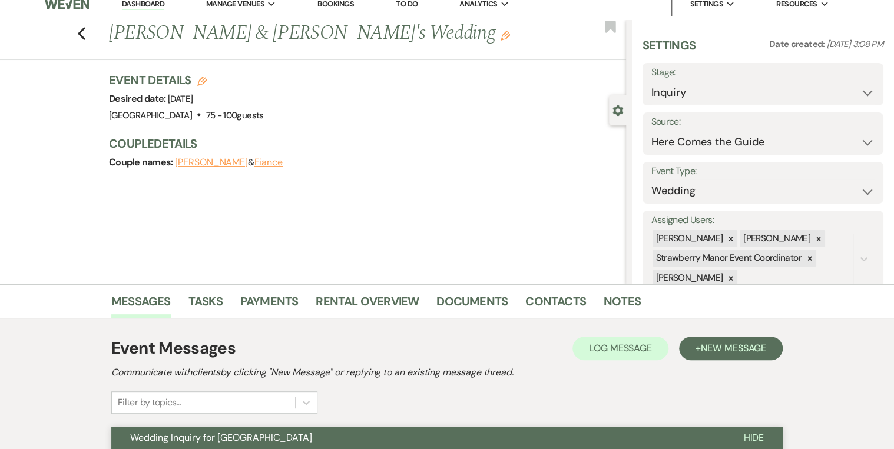
scroll to position [0, 0]
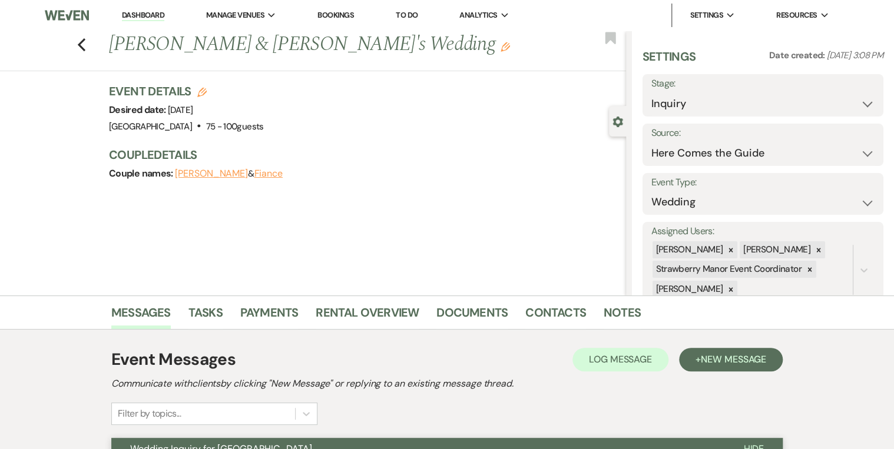
click at [137, 14] on link "Dashboard" at bounding box center [143, 15] width 42 height 11
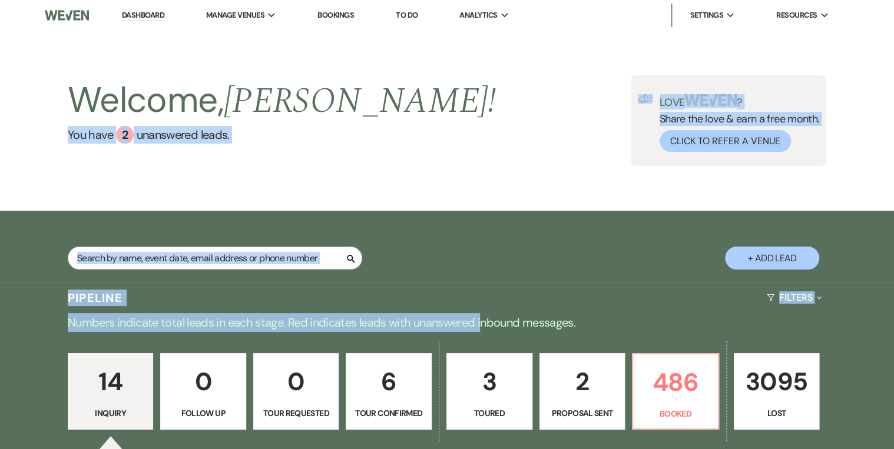
click at [434, 238] on div "Search + Add Lead" at bounding box center [447, 248] width 848 height 63
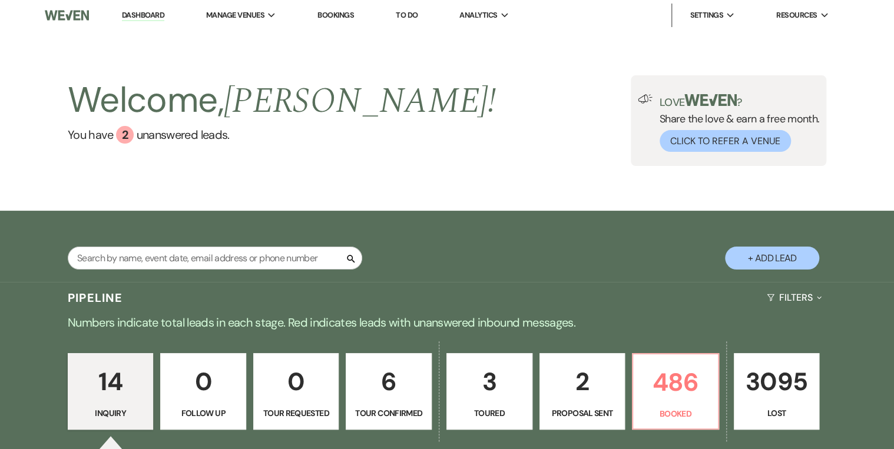
click at [459, 102] on div "Welcome, [PERSON_NAME] ! You have 2 unanswered lead s . Love ? Share the love &…" at bounding box center [447, 120] width 848 height 91
click at [580, 418] on p "Proposal Sent" at bounding box center [582, 413] width 71 height 13
select select "6"
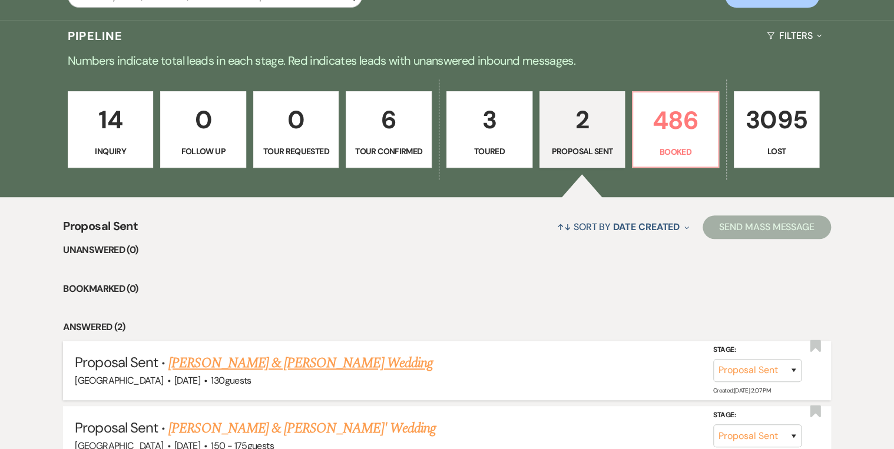
scroll to position [283, 0]
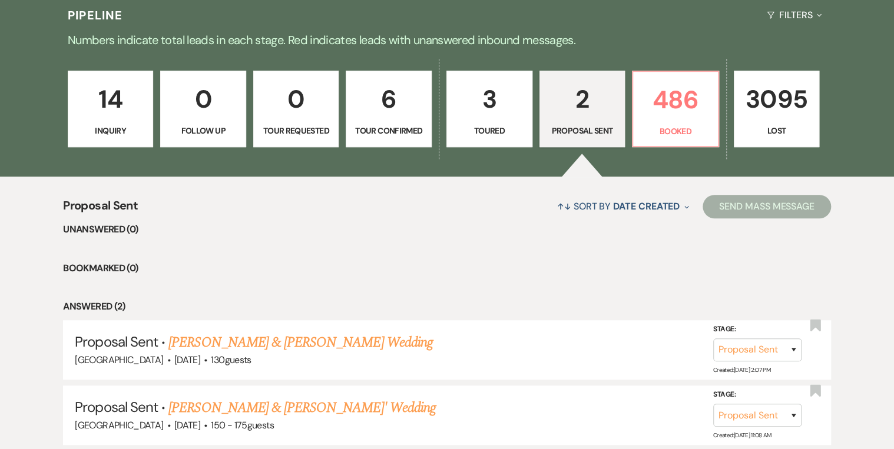
click at [397, 116] on p "6" at bounding box center [388, 98] width 71 height 39
select select "4"
select select "5"
select select "4"
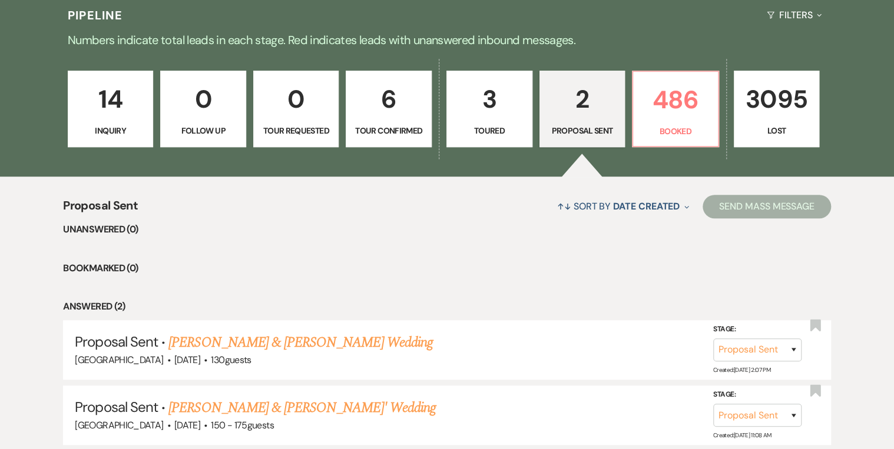
select select "4"
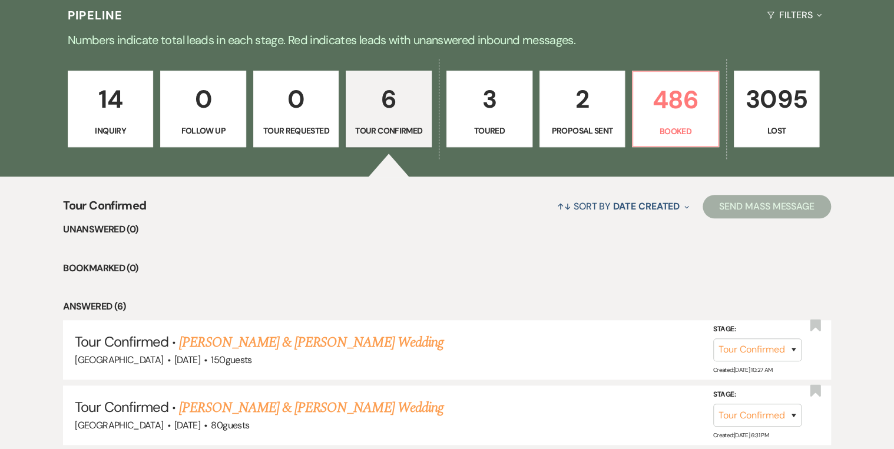
click at [525, 273] on li "Bookmarked (0)" at bounding box center [446, 268] width 767 height 15
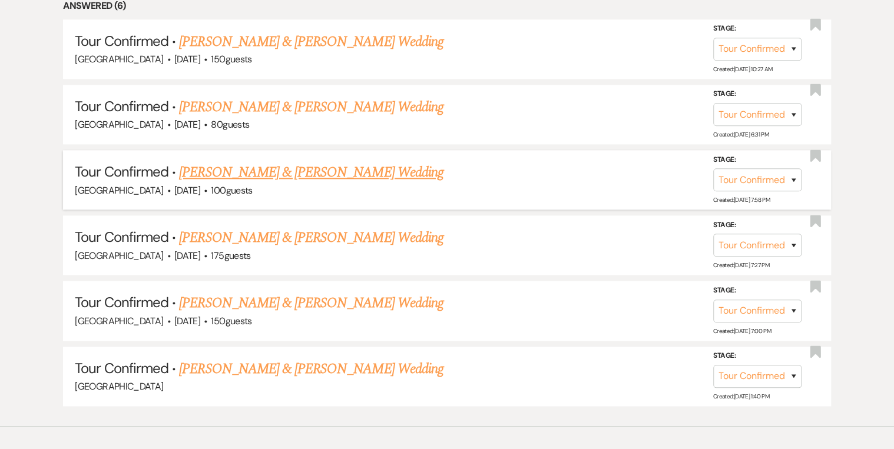
scroll to position [584, 0]
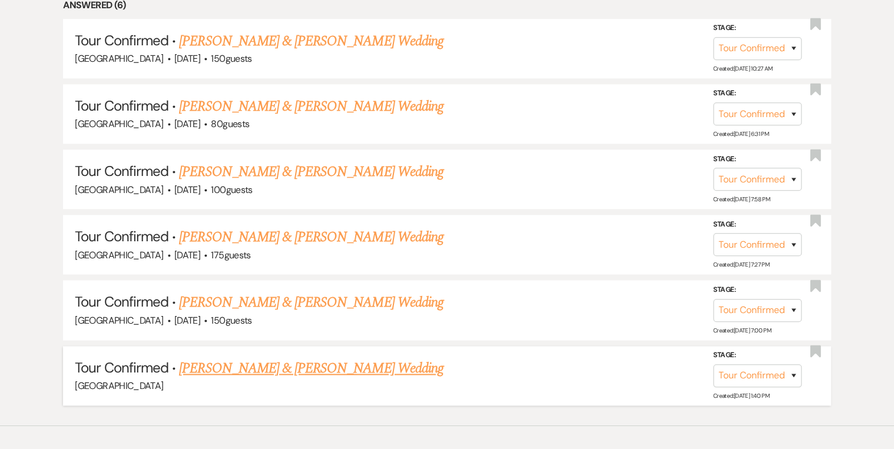
click at [298, 363] on link "[PERSON_NAME] & [PERSON_NAME] Wedding" at bounding box center [311, 368] width 264 height 21
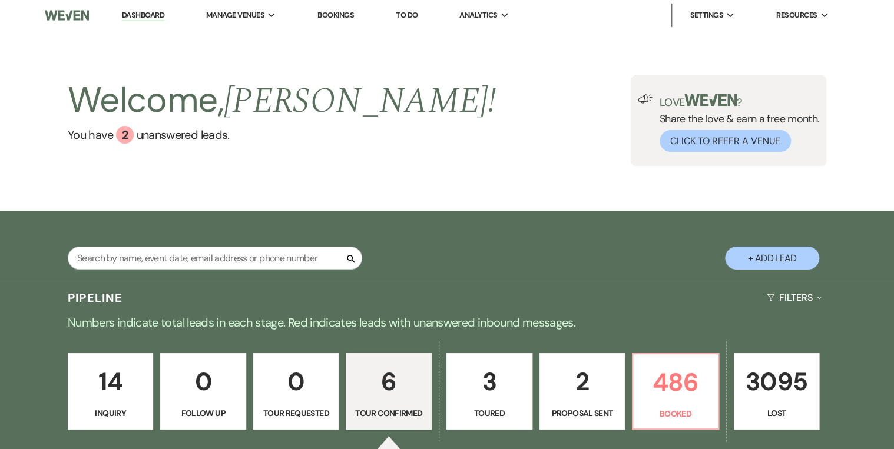
select select "4"
select select "5"
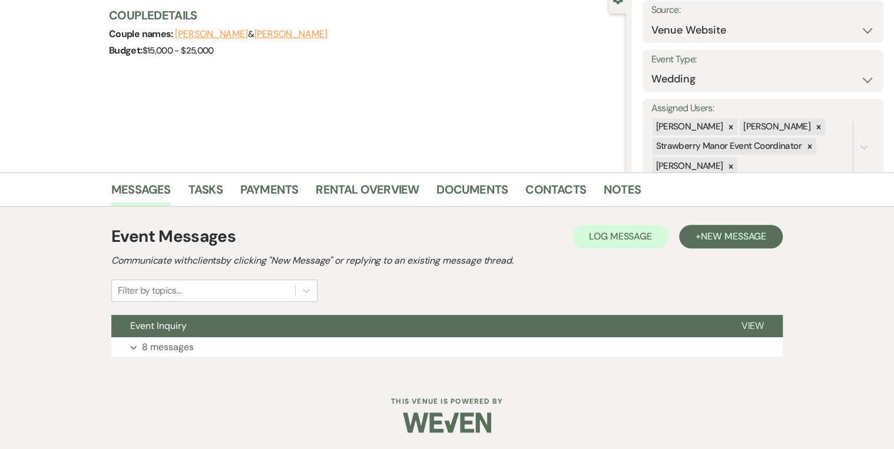
scroll to position [124, 0]
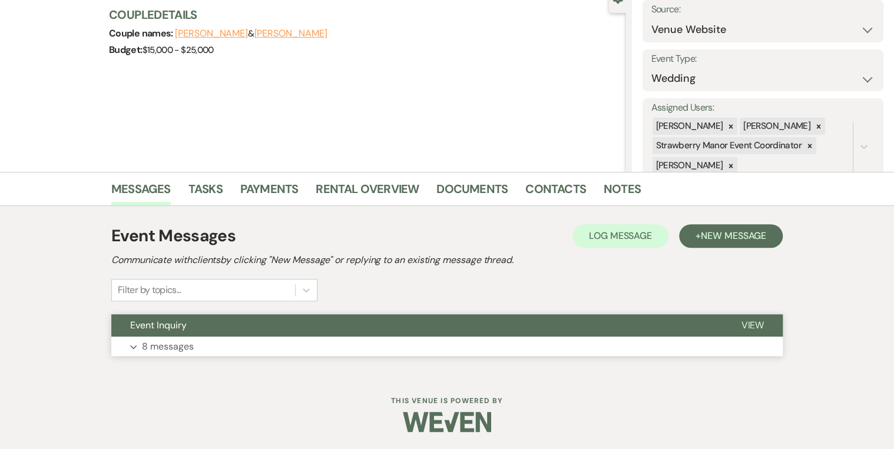
click at [756, 320] on span "View" at bounding box center [752, 325] width 23 height 12
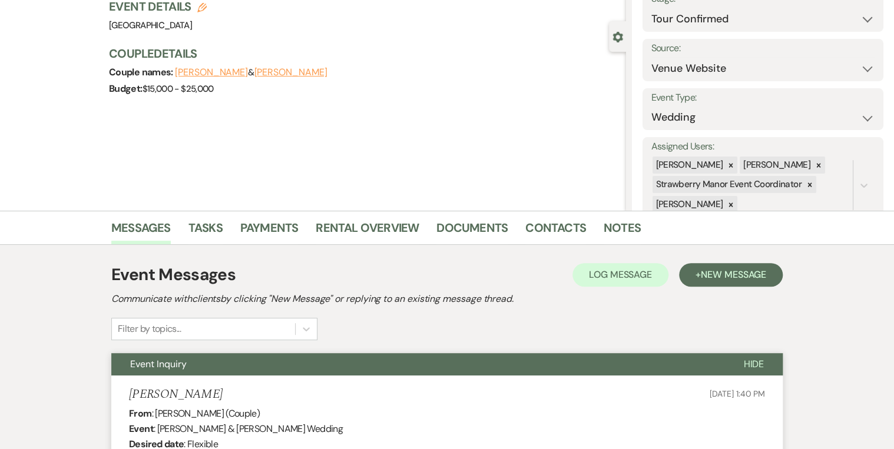
scroll to position [0, 0]
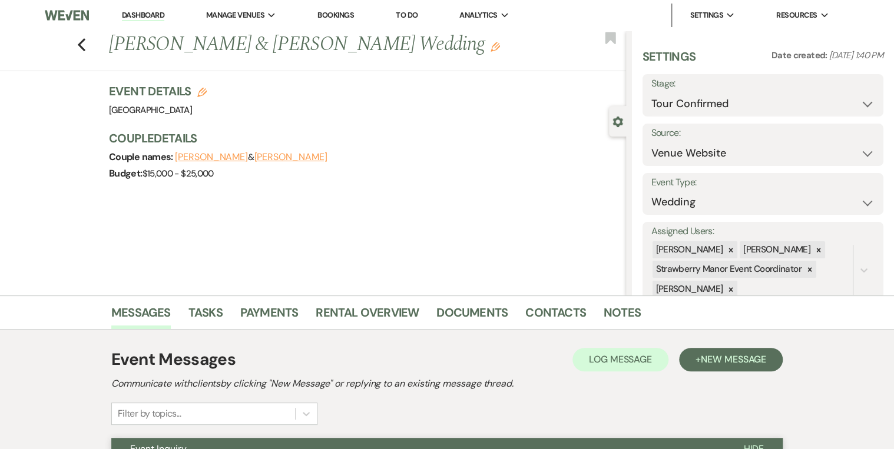
click at [144, 16] on link "Dashboard" at bounding box center [143, 15] width 42 height 11
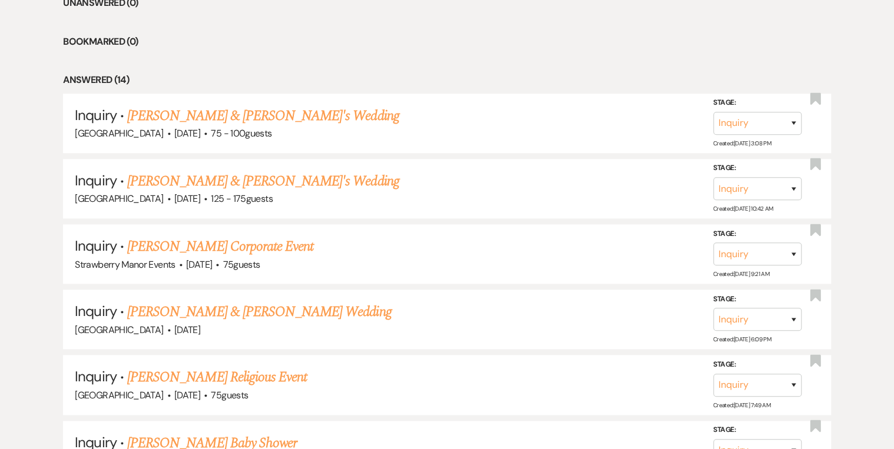
scroll to position [188, 0]
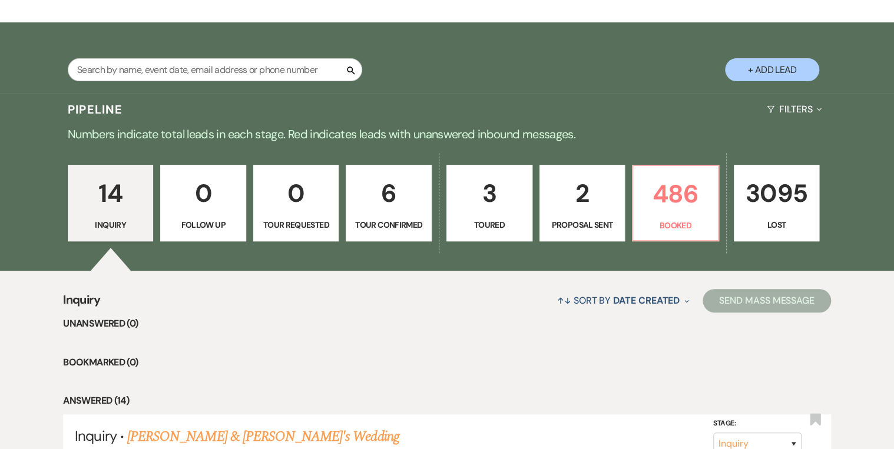
click at [401, 213] on p "6" at bounding box center [388, 193] width 71 height 39
select select "4"
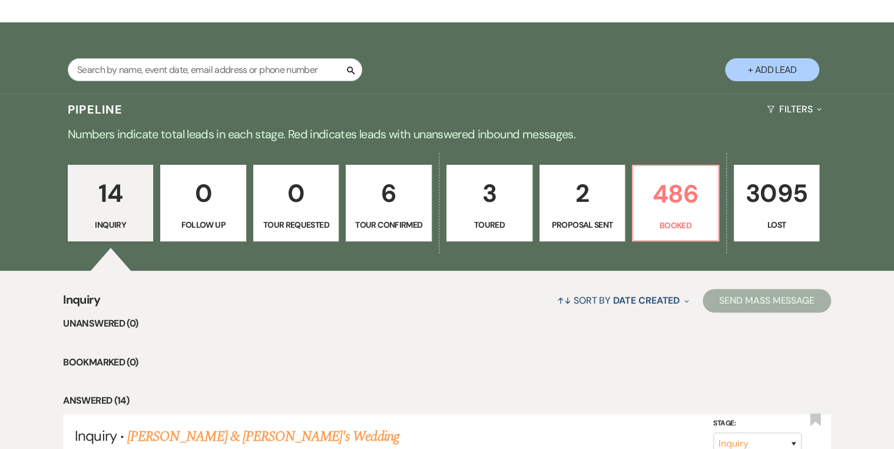
select select "4"
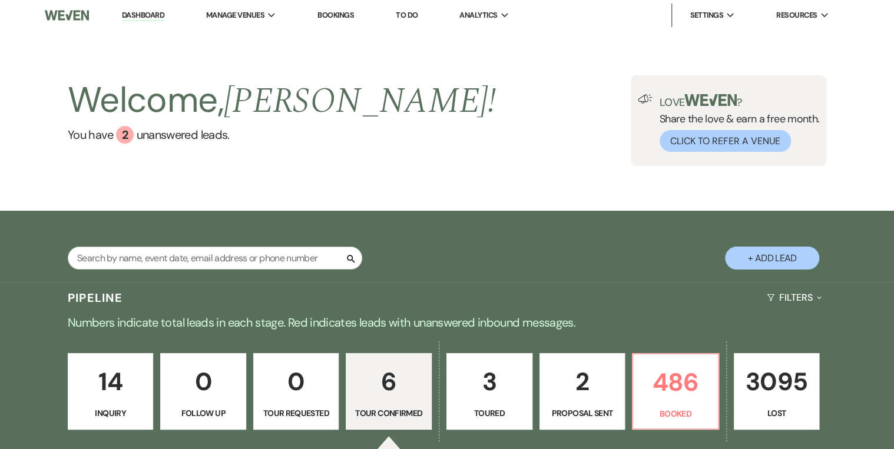
click at [536, 79] on div "Welcome, [PERSON_NAME] ! You have 2 unanswered lead s . Love ? Share the love &…" at bounding box center [447, 120] width 848 height 91
click at [475, 207] on div "Welcome, [PERSON_NAME] ! You have 2 unanswered lead s . Love ? Share the love &…" at bounding box center [447, 121] width 894 height 180
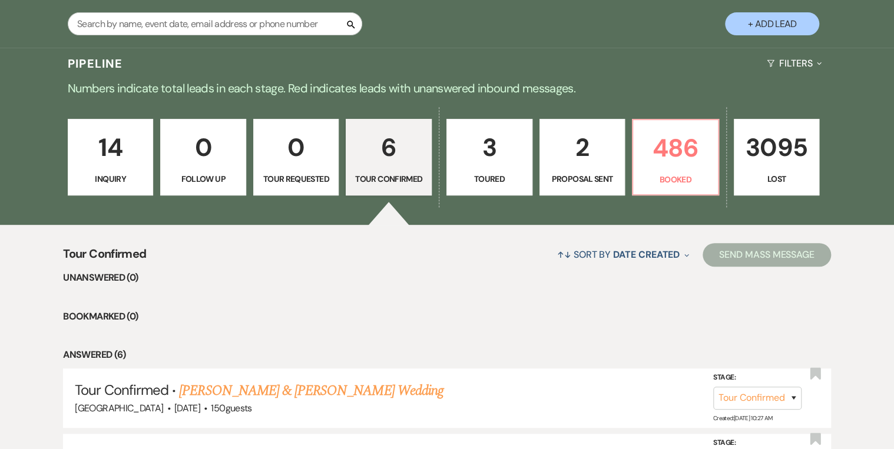
scroll to position [283, 0]
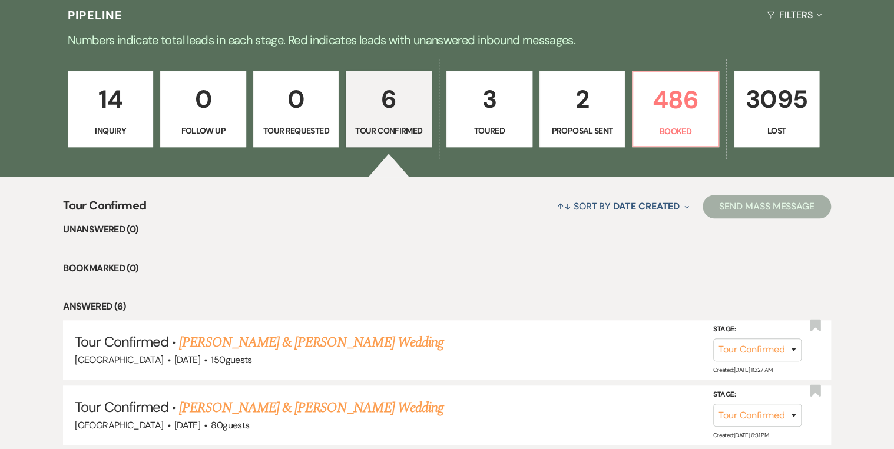
click at [599, 125] on p "Proposal Sent" at bounding box center [582, 130] width 71 height 13
select select "6"
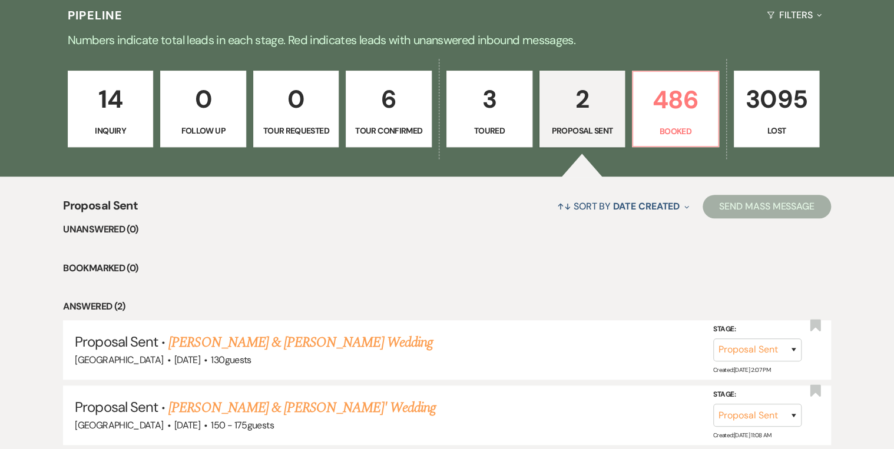
click at [97, 122] on link "14 Inquiry" at bounding box center [111, 109] width 86 height 77
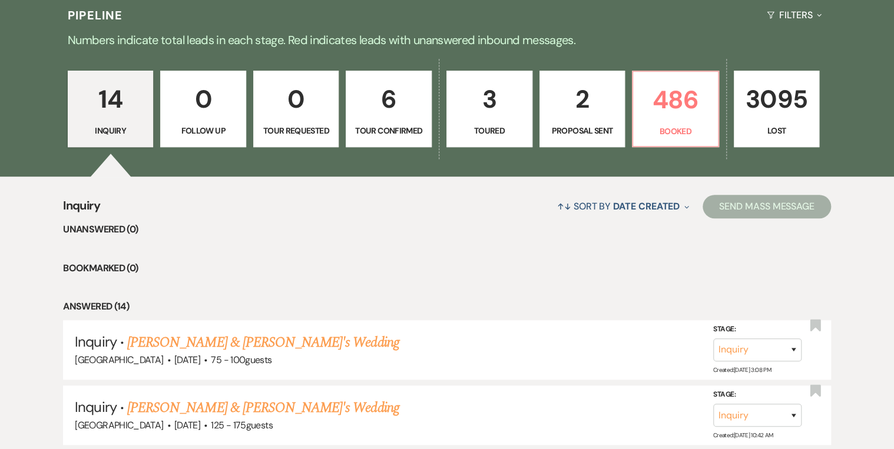
click at [424, 111] on link "6 Tour Confirmed" at bounding box center [389, 109] width 86 height 77
select select "4"
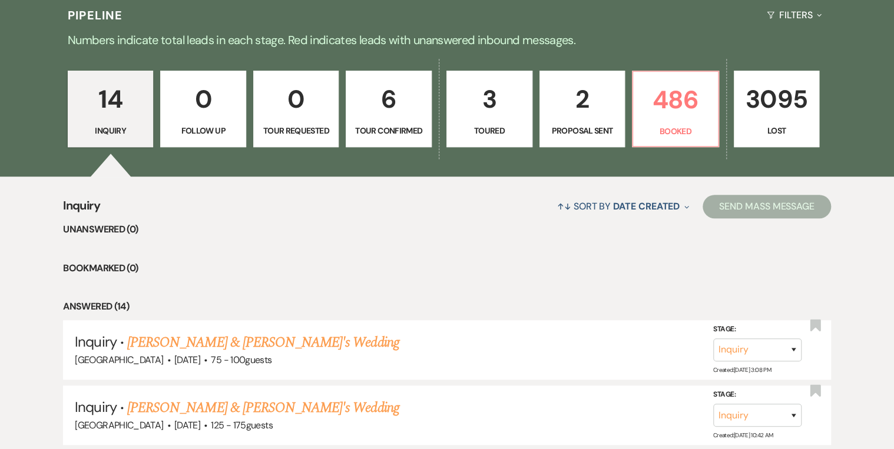
select select "4"
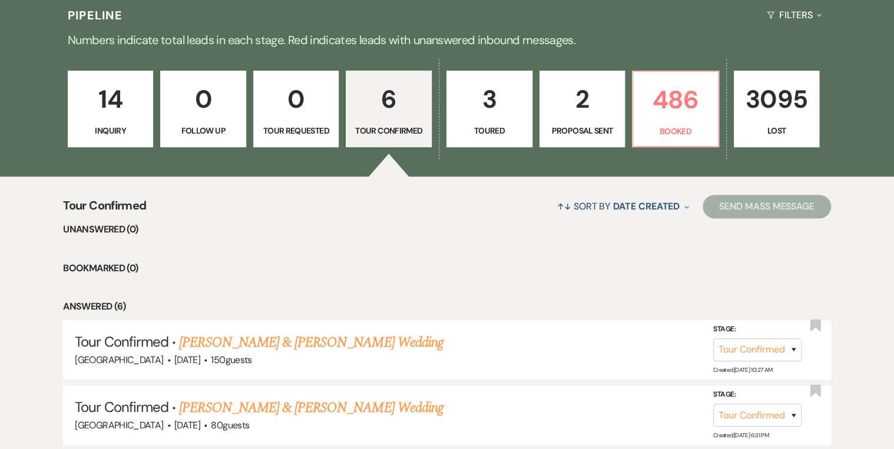
click at [507, 120] on link "3 Toured" at bounding box center [489, 109] width 86 height 77
select select "5"
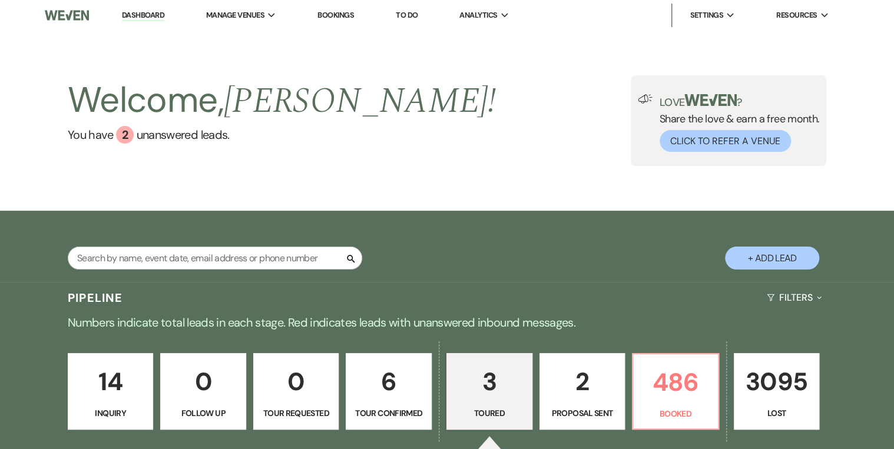
click at [845, 413] on div "14 Inquiry 0 Follow Up 0 Tour Requested 6 Tour Confirmed 3 Toured 2 Proposal Se…" at bounding box center [447, 399] width 848 height 120
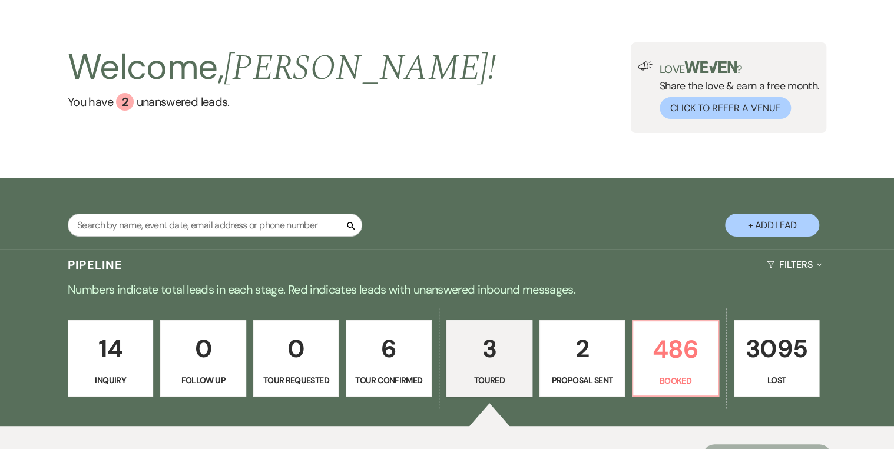
scroll to position [235, 0]
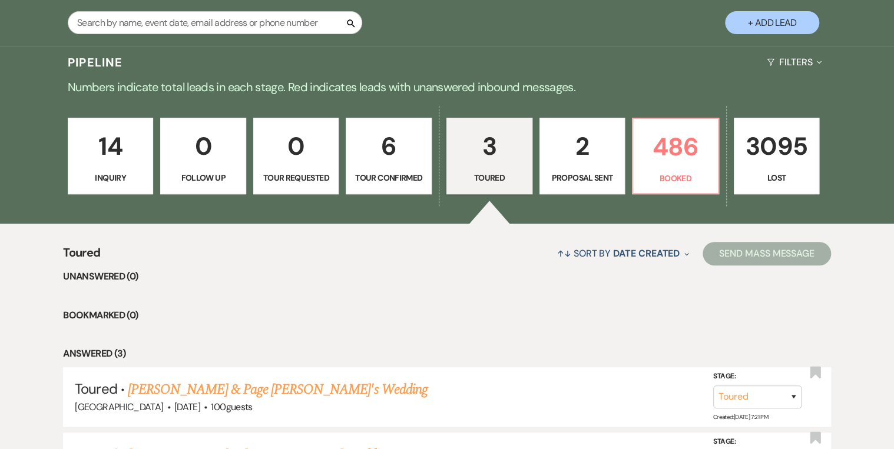
click at [394, 178] on p "Tour Confirmed" at bounding box center [388, 177] width 71 height 13
select select "4"
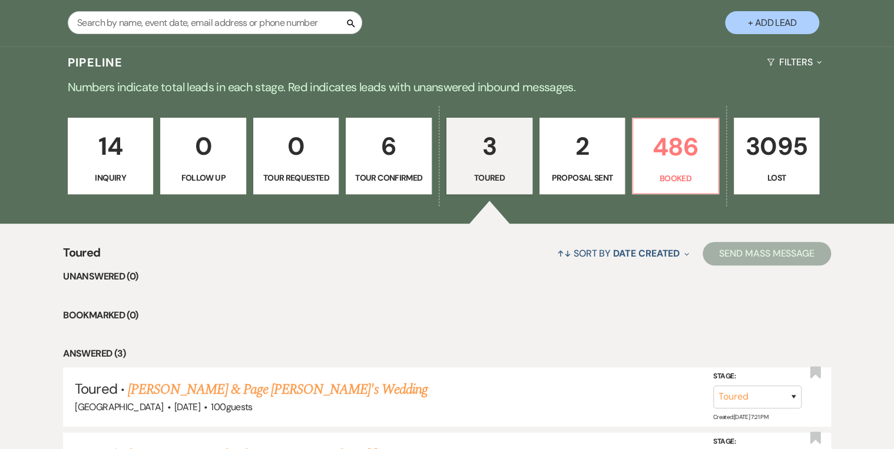
select select "4"
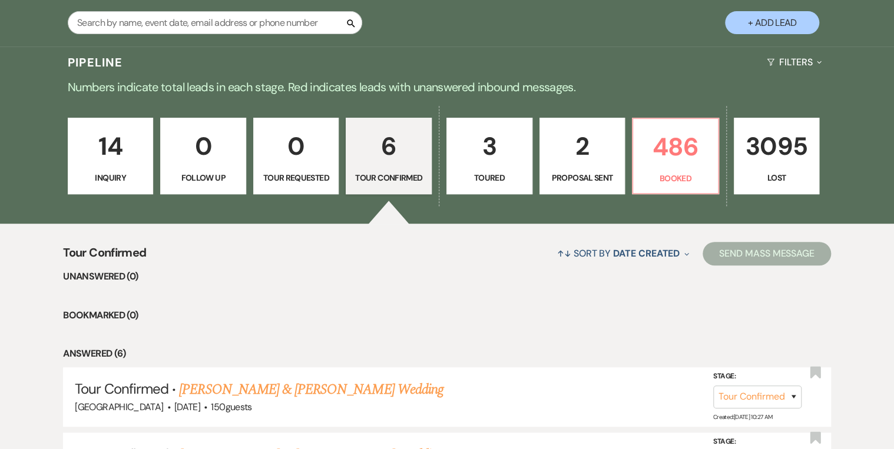
click at [278, 178] on p "Tour Requested" at bounding box center [296, 177] width 71 height 13
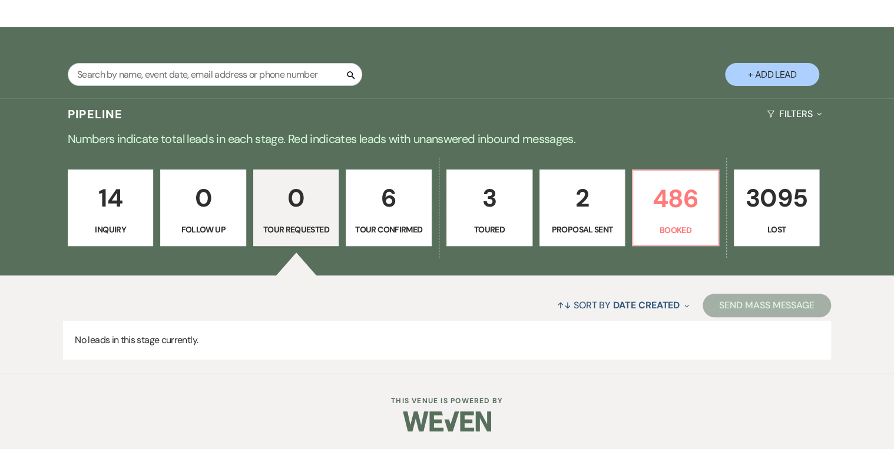
click at [119, 217] on p "14" at bounding box center [110, 197] width 71 height 39
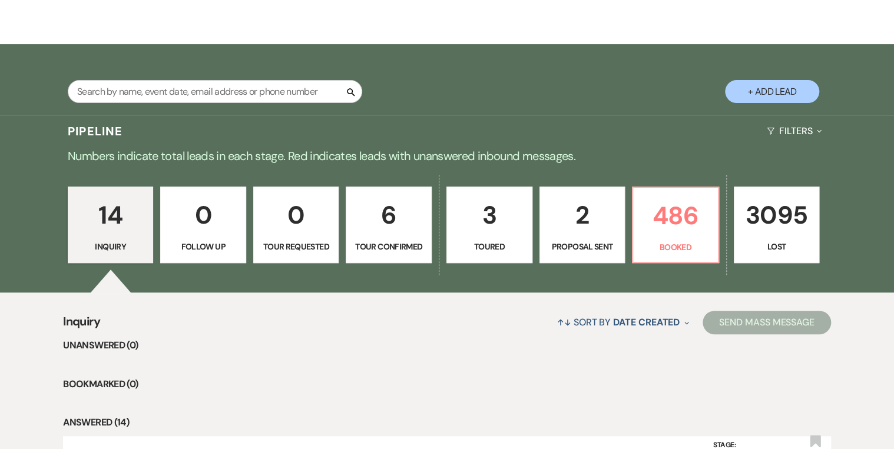
scroll to position [231, 0]
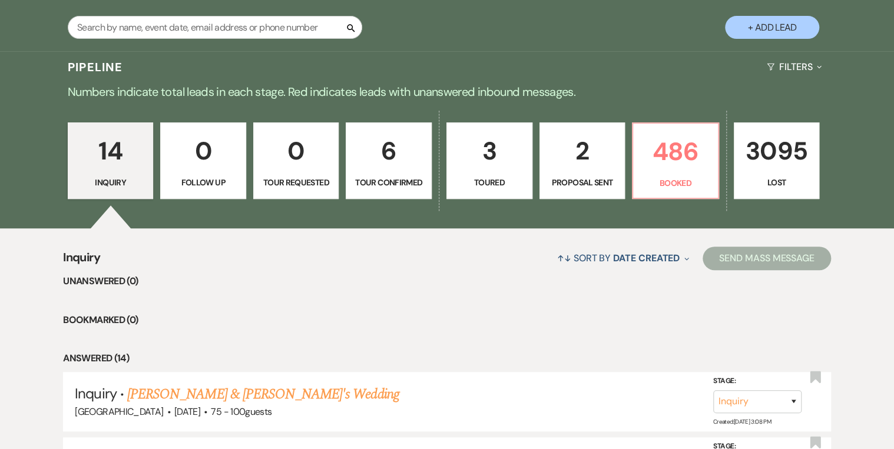
click at [607, 166] on p "2" at bounding box center [582, 150] width 71 height 39
select select "6"
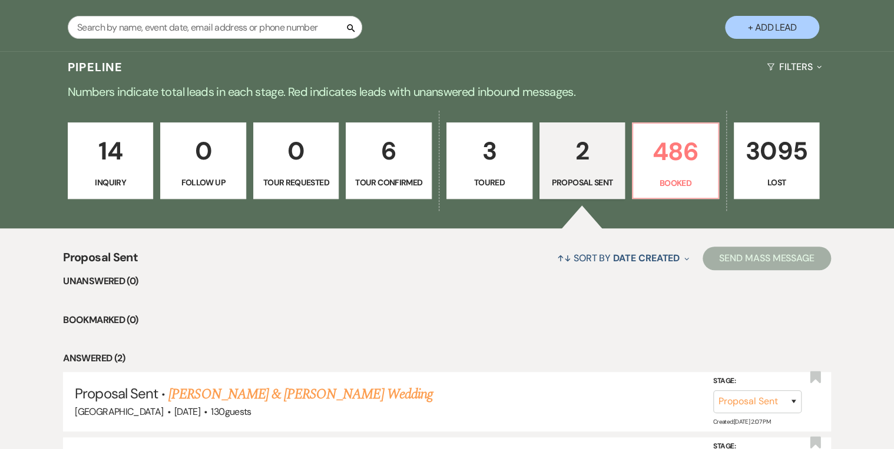
click at [606, 318] on li "Bookmarked (0)" at bounding box center [446, 320] width 767 height 15
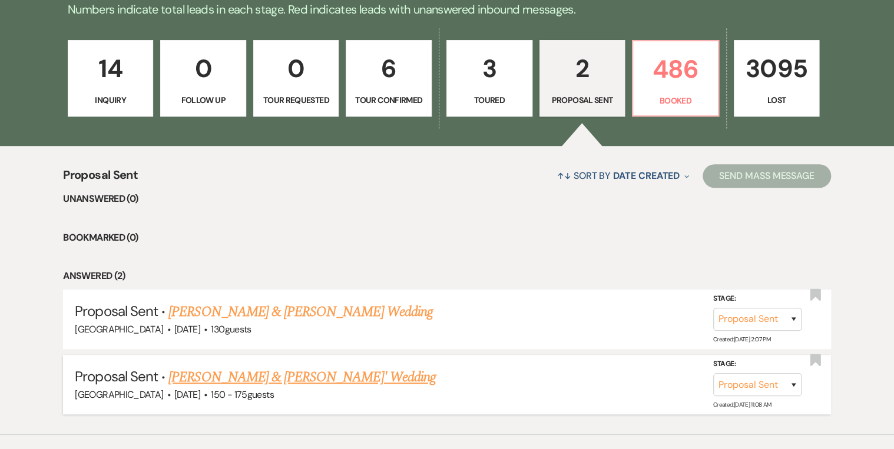
scroll to position [372, 0]
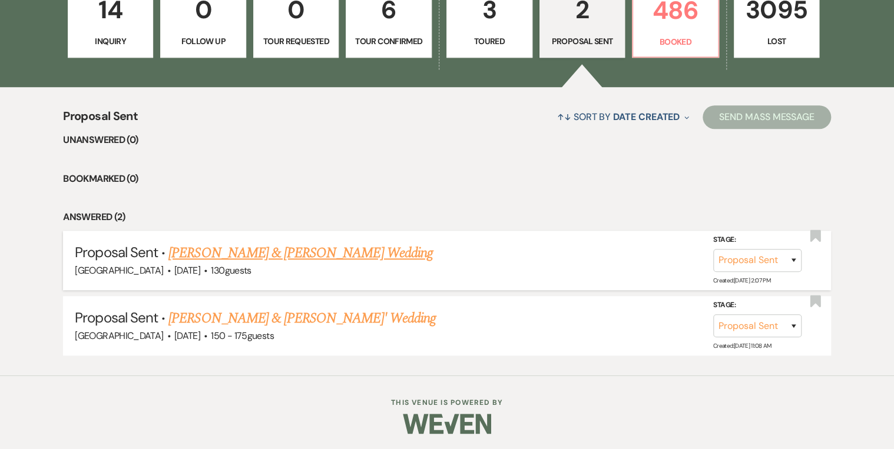
click at [215, 254] on link "[PERSON_NAME] & [PERSON_NAME] Wedding" at bounding box center [300, 253] width 264 height 21
select select "6"
select select "12"
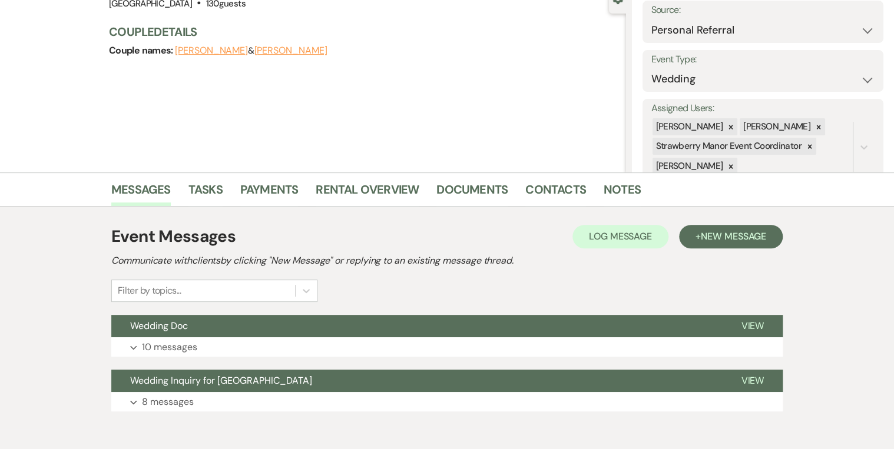
scroll to position [178, 0]
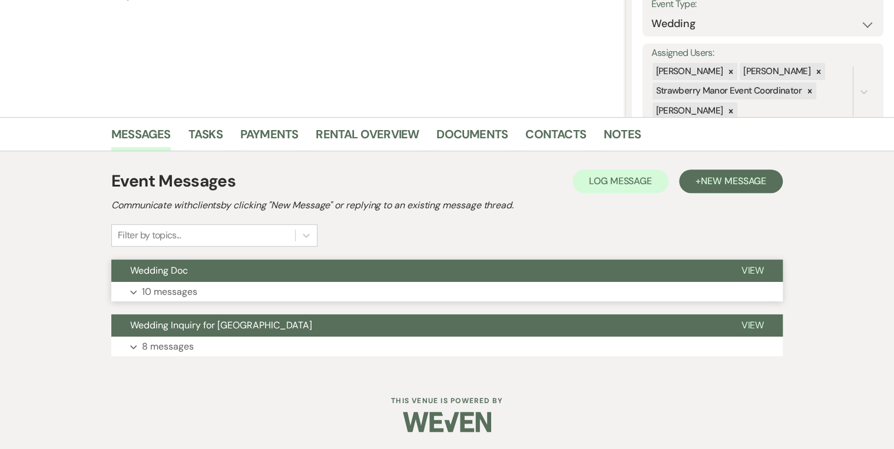
click at [762, 268] on span "View" at bounding box center [752, 270] width 23 height 12
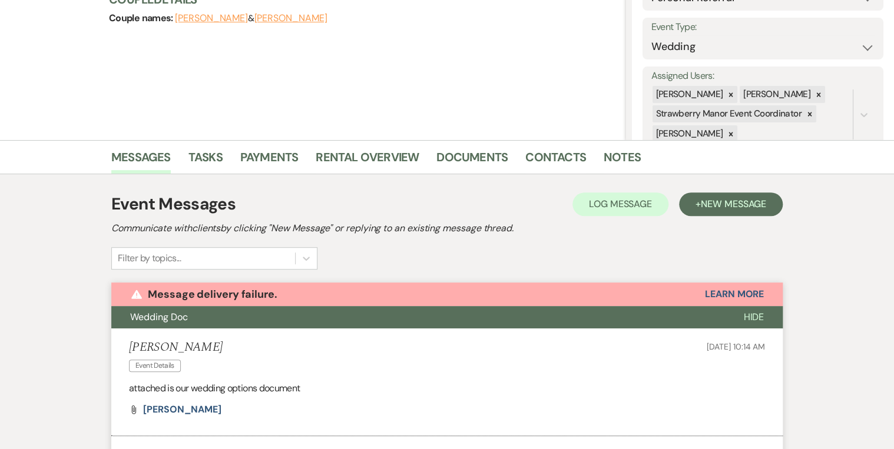
scroll to position [0, 0]
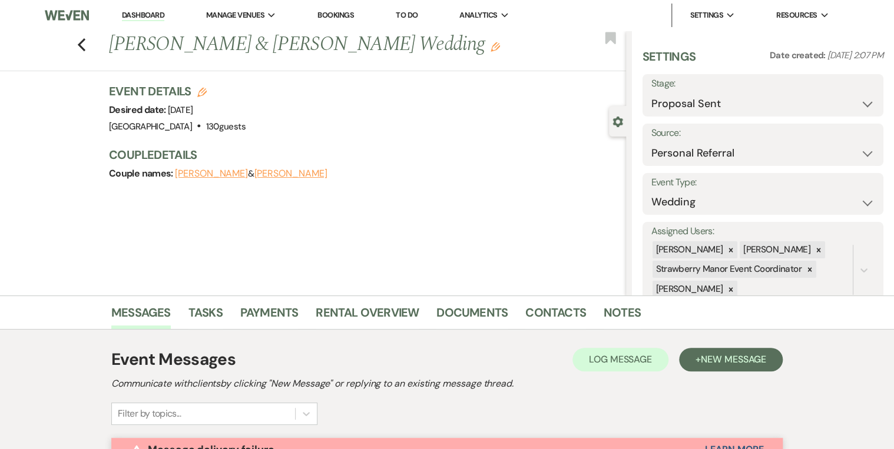
click at [130, 18] on link "Dashboard" at bounding box center [143, 15] width 42 height 11
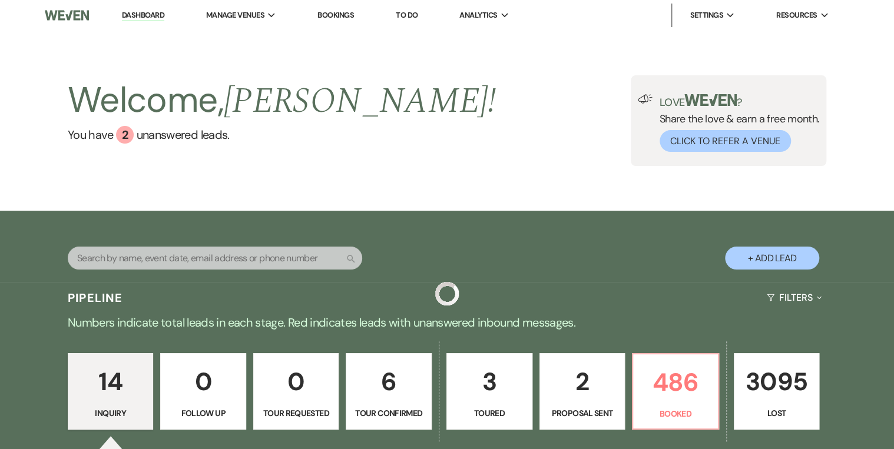
click at [417, 108] on div "Welcome, [PERSON_NAME] ! You have 2 unanswered lead s . Love ? Share the love &…" at bounding box center [447, 120] width 848 height 91
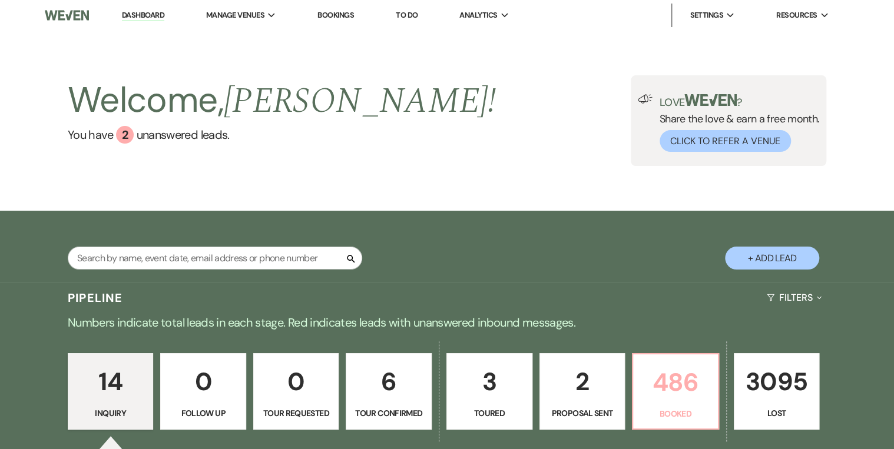
click at [666, 379] on p "486" at bounding box center [675, 382] width 71 height 39
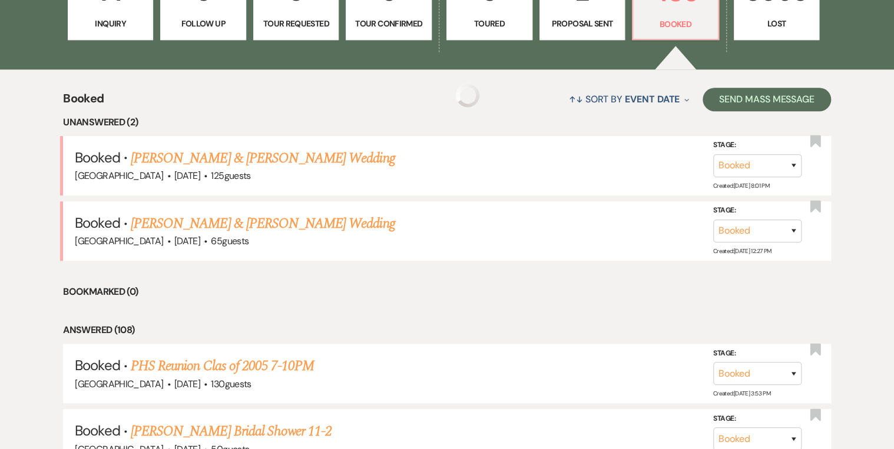
scroll to position [424, 0]
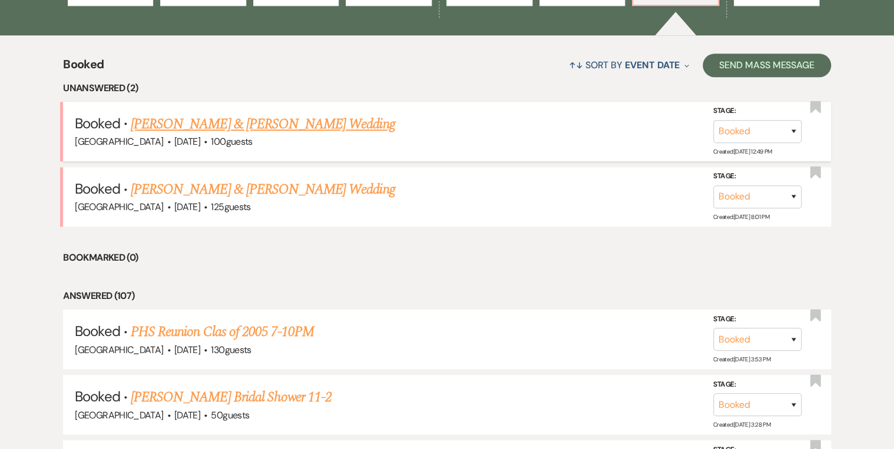
click at [302, 119] on link "[PERSON_NAME] & [PERSON_NAME] Wedding" at bounding box center [263, 124] width 264 height 21
